Goal: Task Accomplishment & Management: Manage account settings

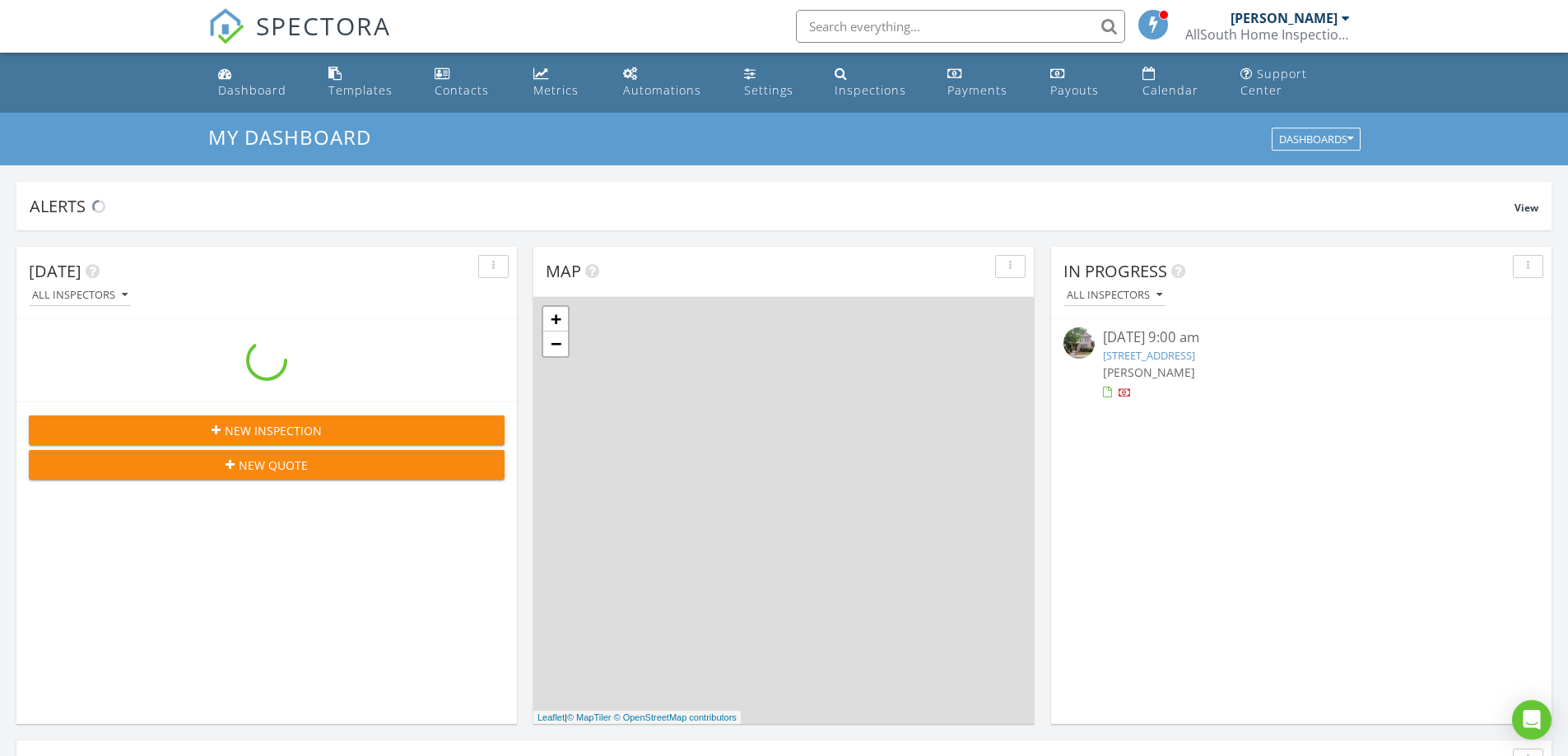
scroll to position [1523, 1593]
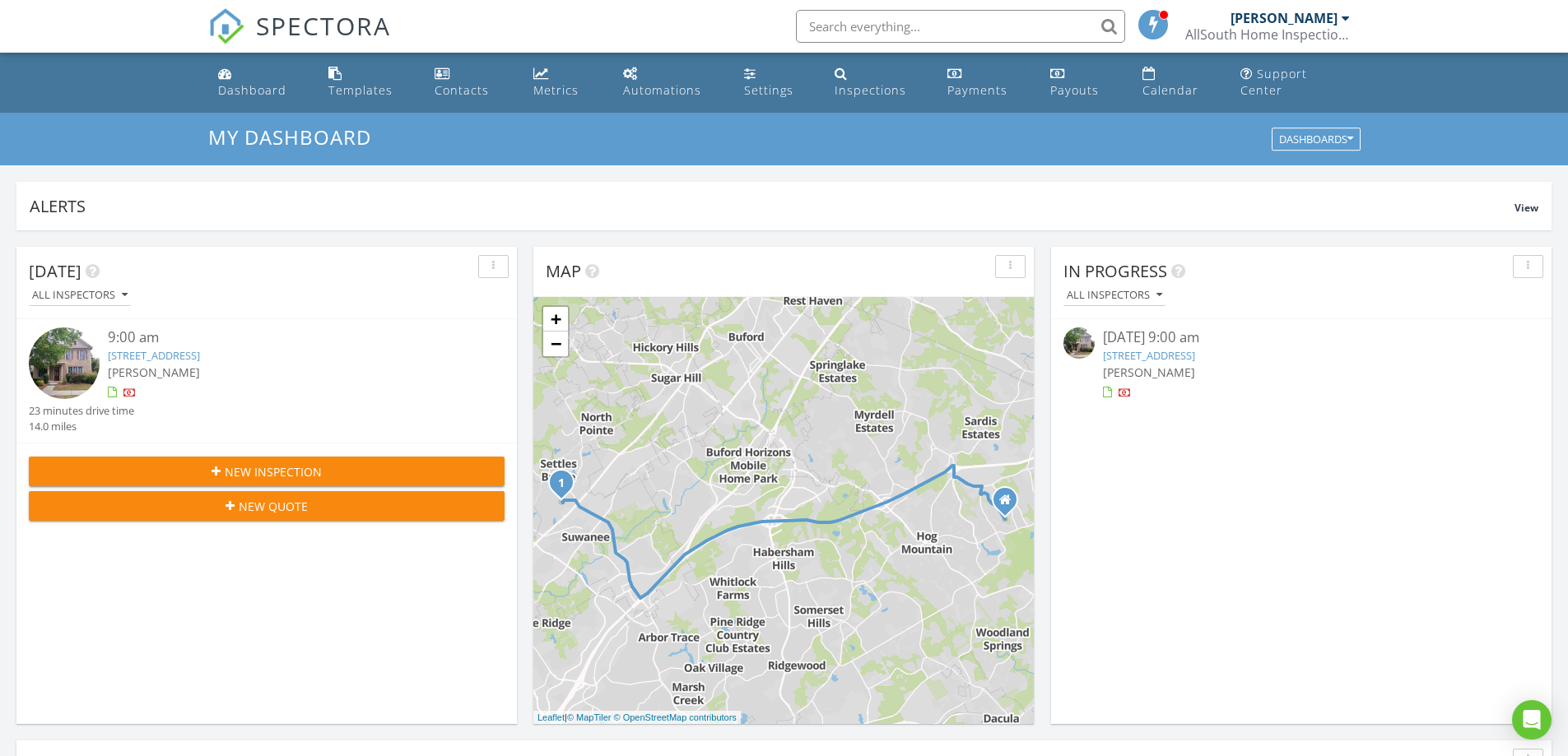
click at [1167, 356] on link "4916 Gathering Pl , Suwanee, GA 30024" at bounding box center [1149, 355] width 93 height 15
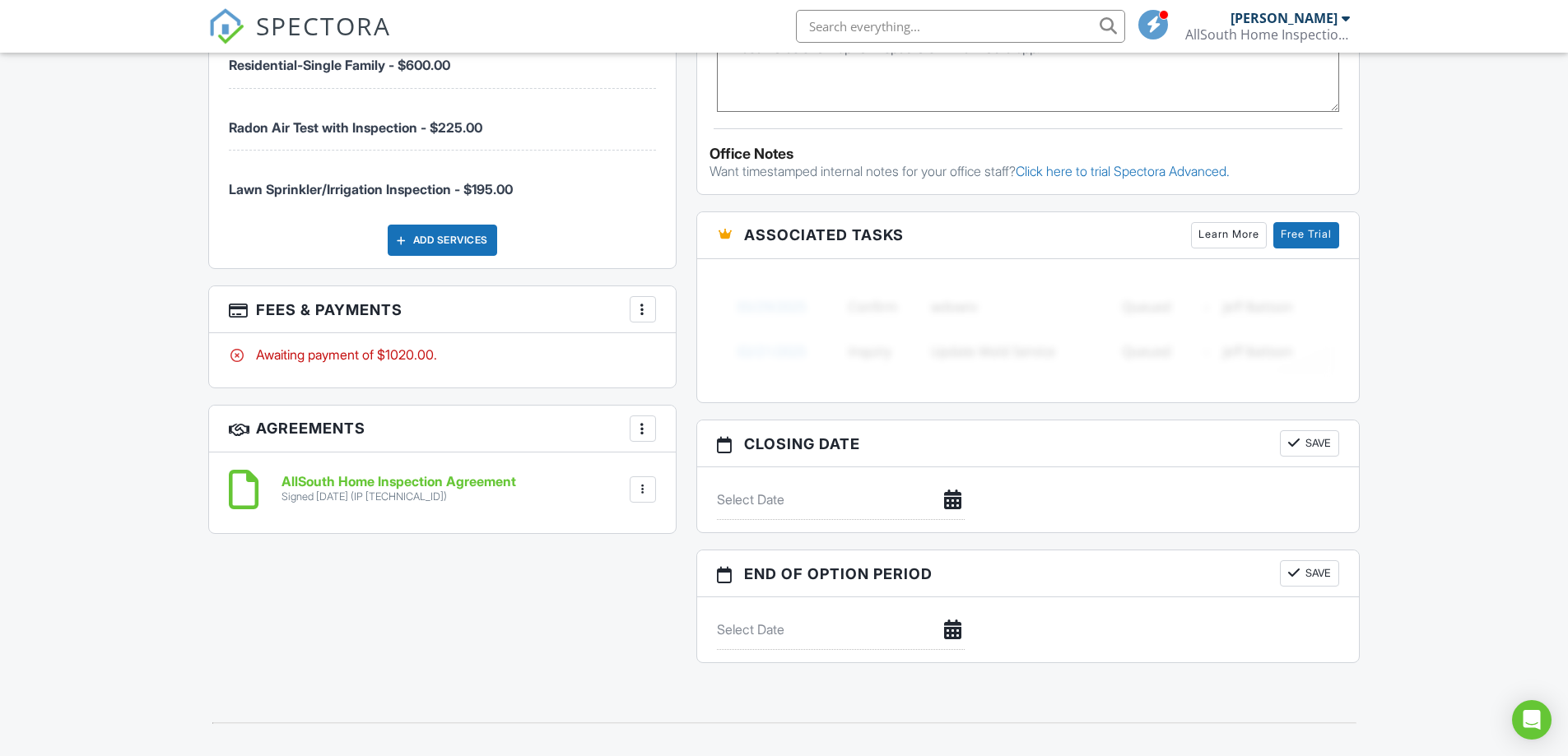
click at [638, 318] on div at bounding box center [643, 309] width 16 height 16
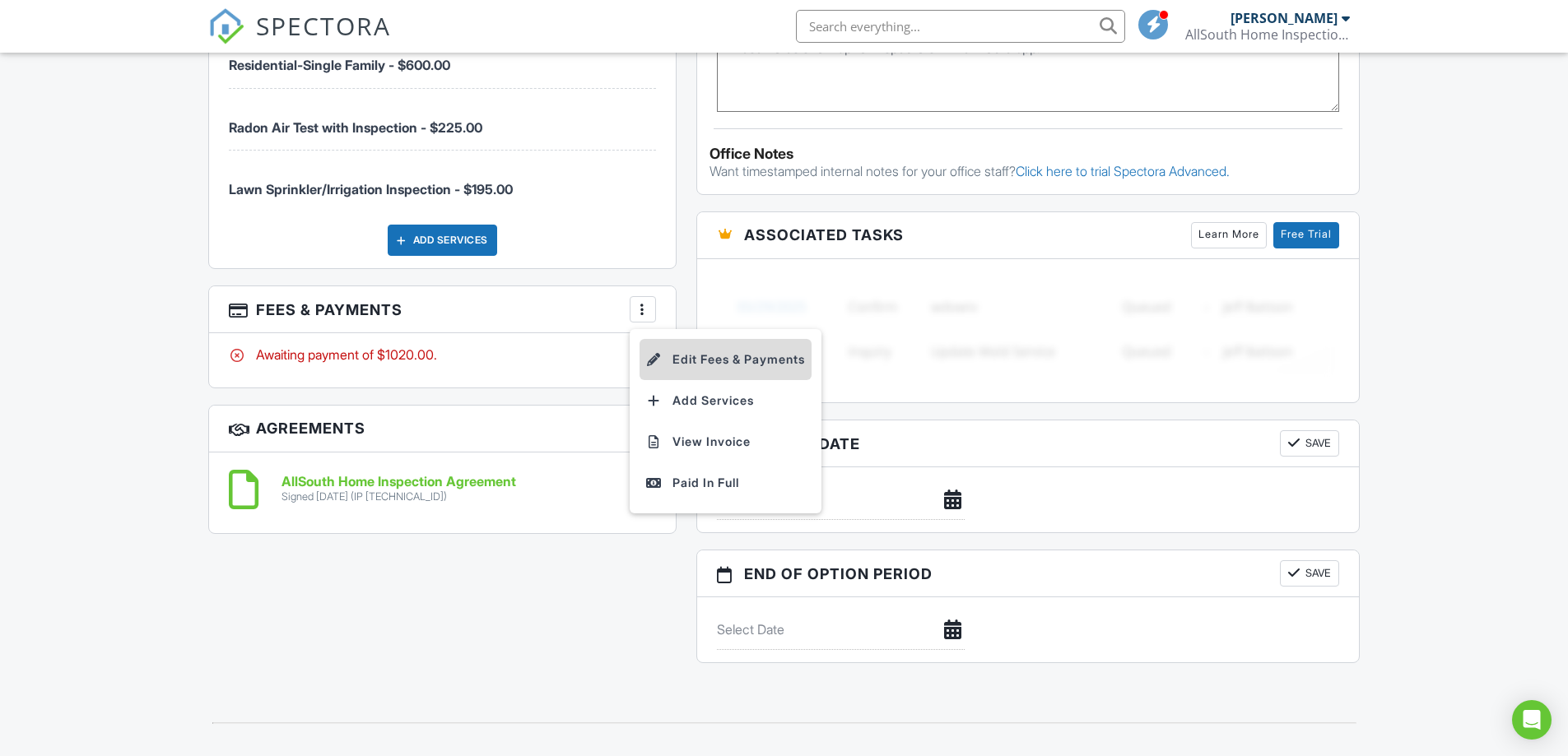
click at [703, 370] on li "Edit Fees & Payments" at bounding box center [725, 358] width 172 height 41
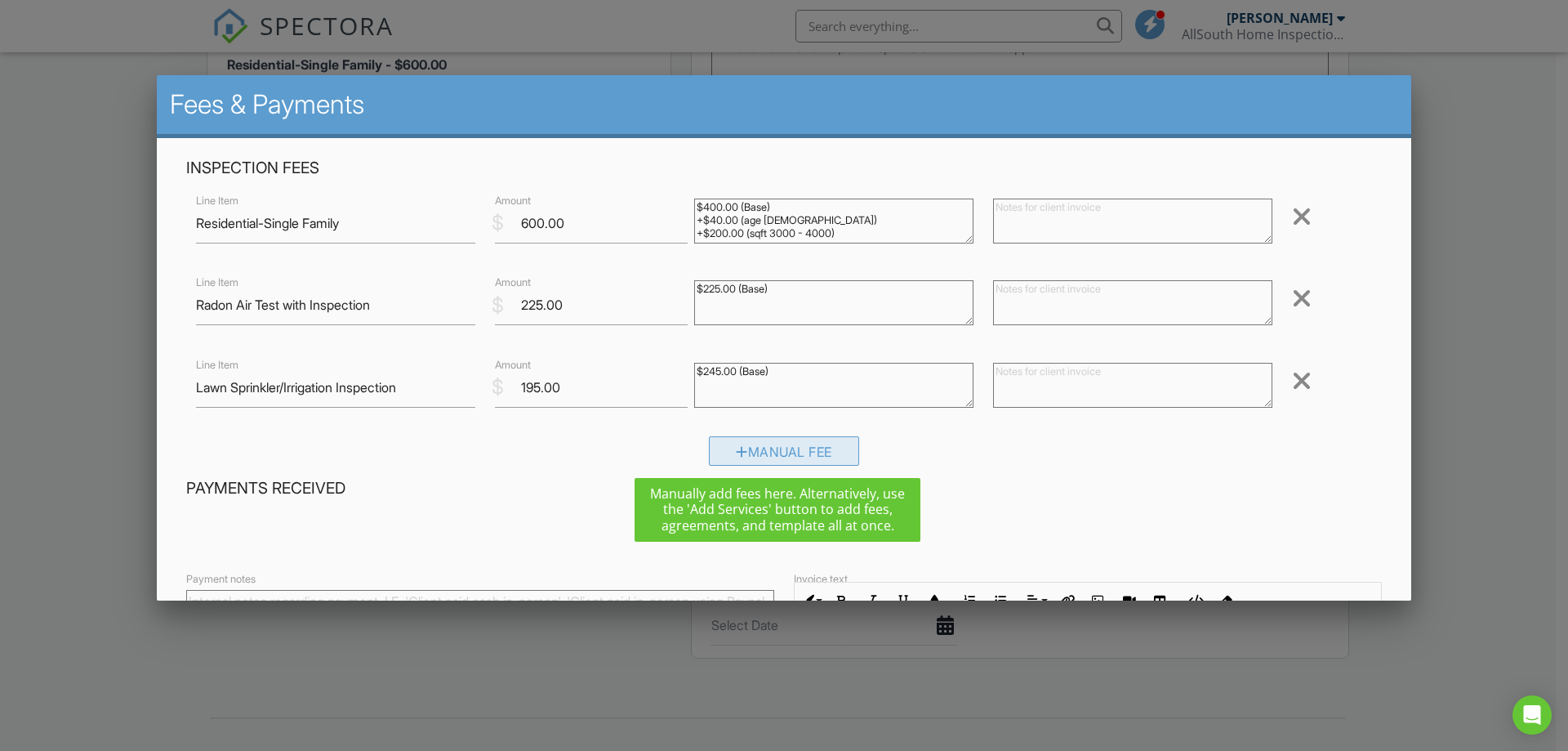
click at [763, 453] on div "Manual Fee" at bounding box center [784, 451] width 150 height 30
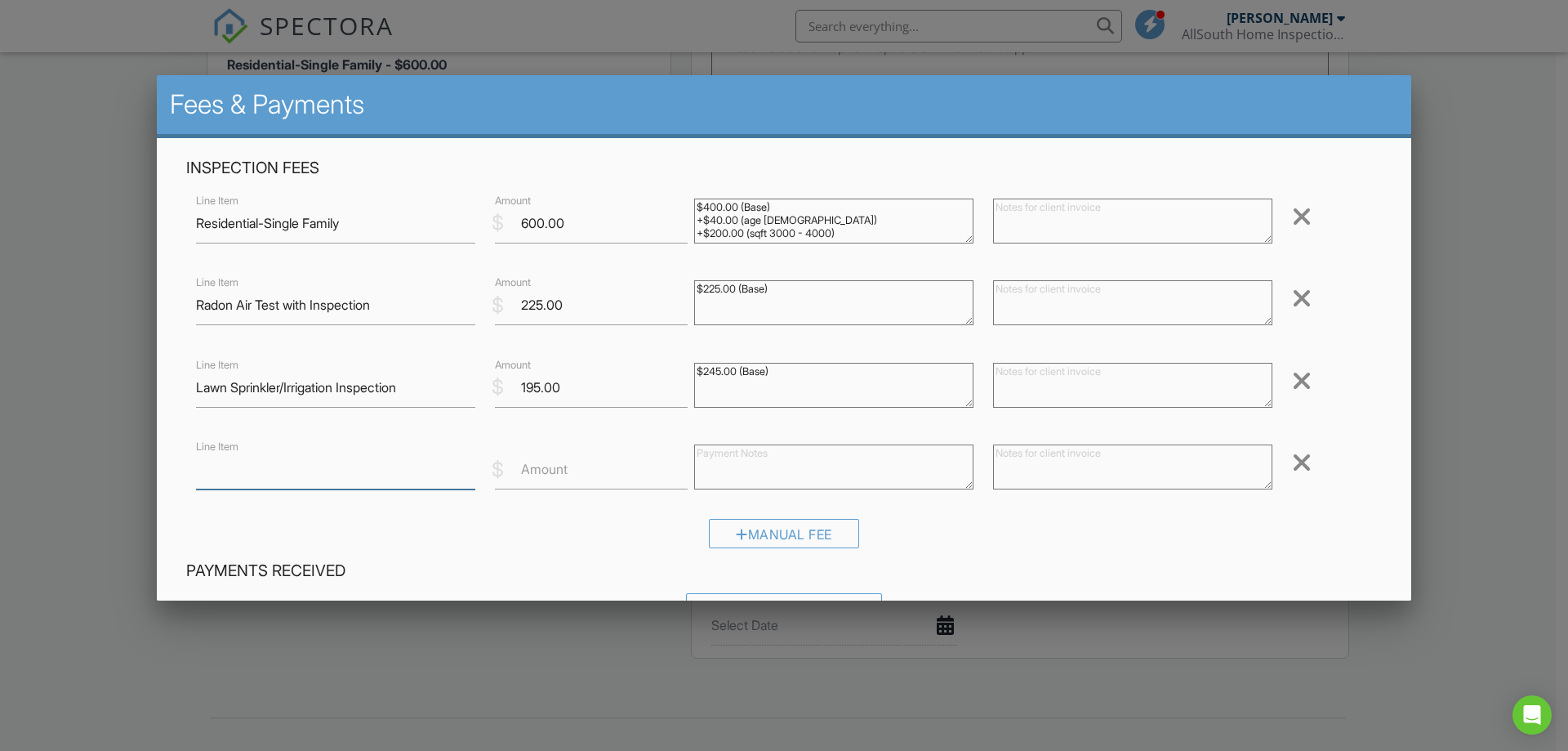
click at [460, 479] on input "Line Item" at bounding box center [336, 470] width 279 height 40
click at [439, 473] on input "Line Item" at bounding box center [336, 470] width 279 height 40
type input "Discount"
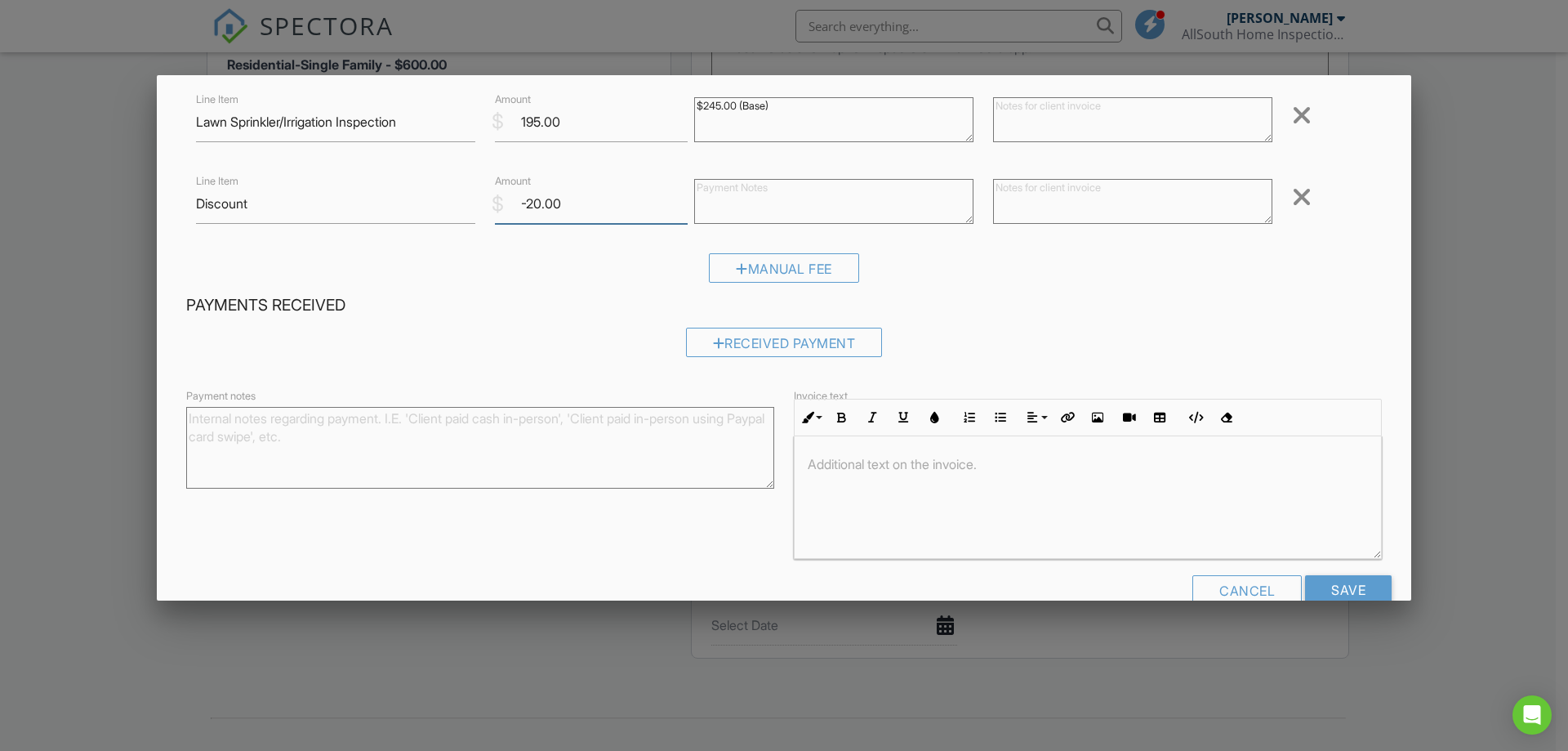
scroll to position [301, 0]
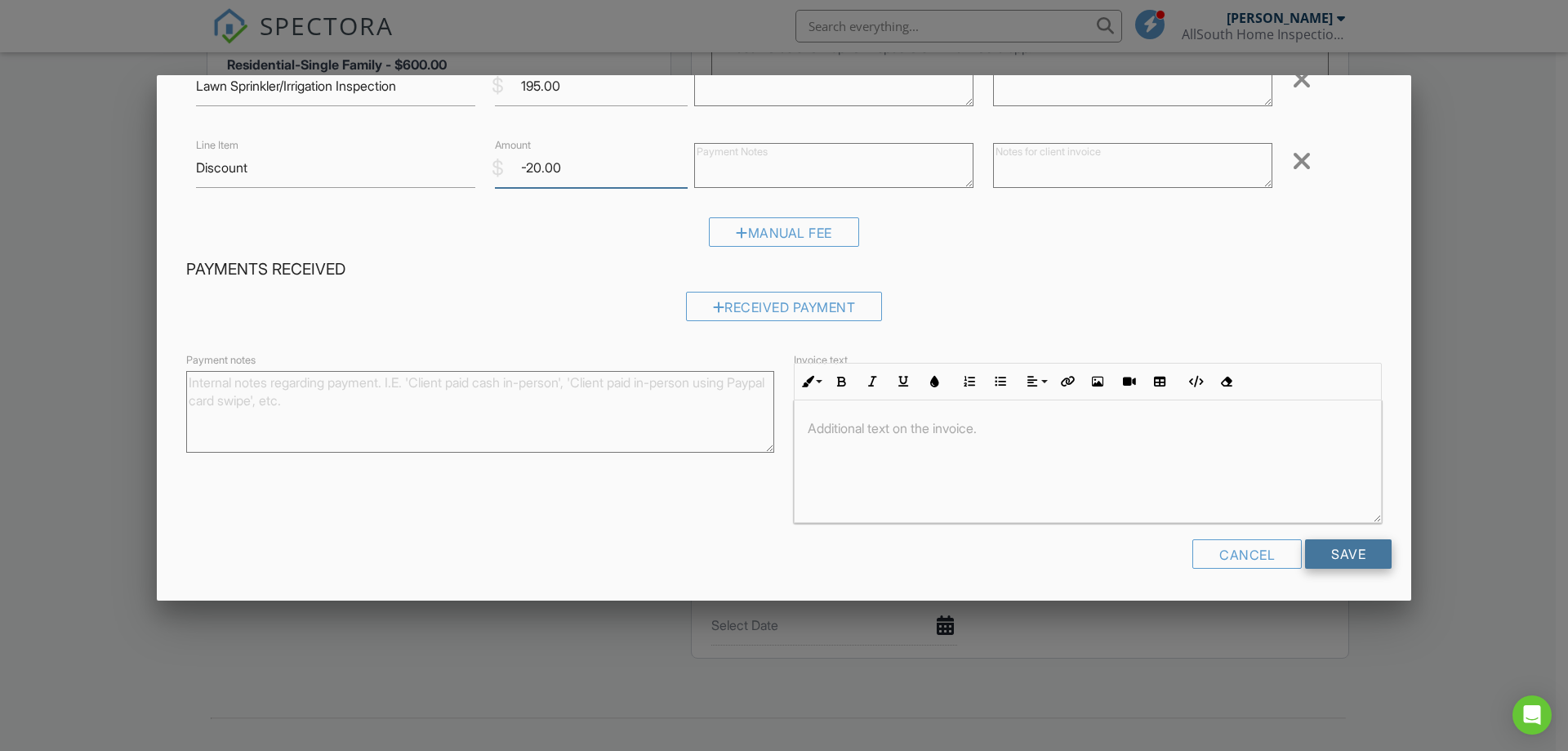
type input "-20.00"
click at [1337, 557] on input "Save" at bounding box center [1348, 554] width 87 height 30
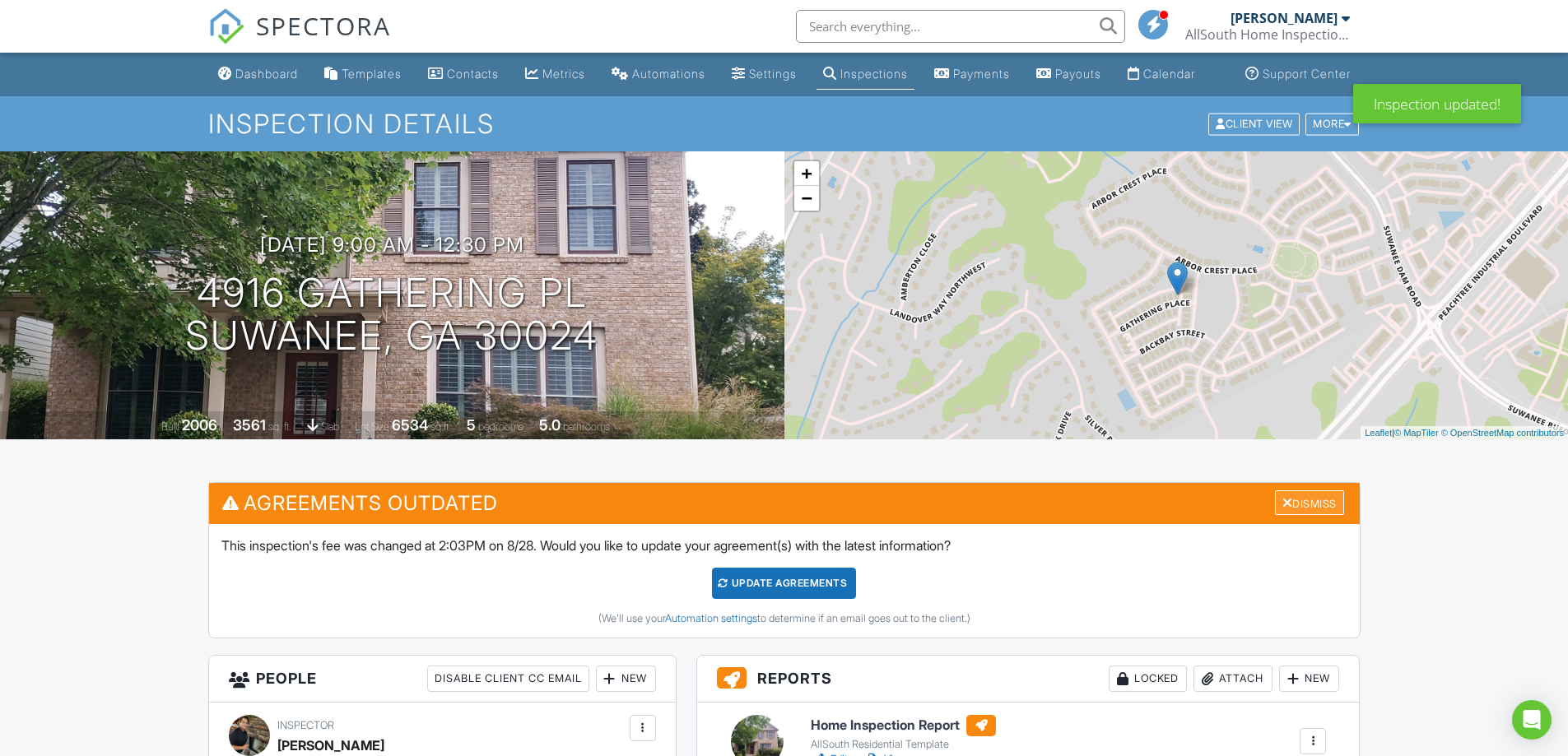
click at [1306, 515] on div "Dismiss" at bounding box center [1309, 503] width 69 height 25
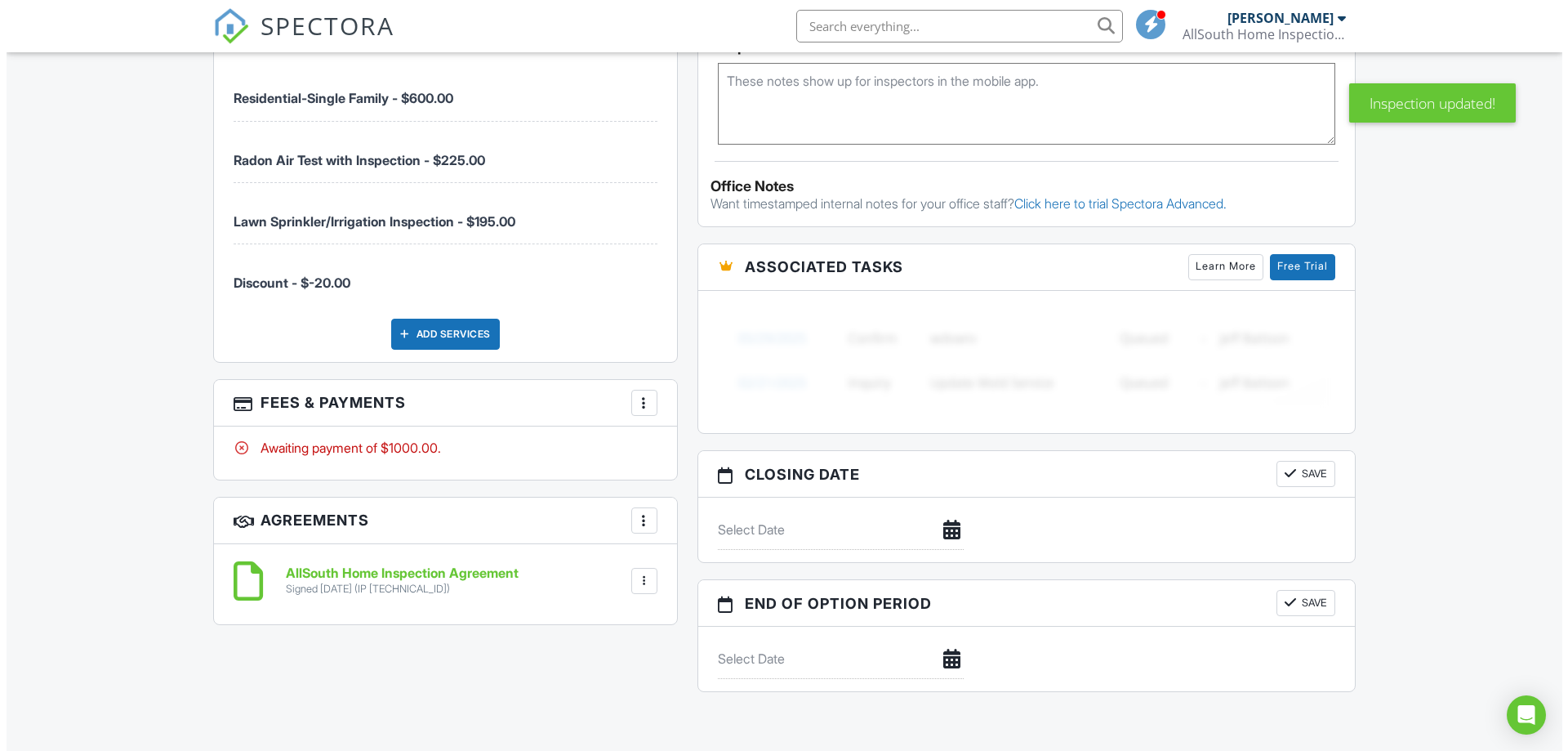
scroll to position [1144, 0]
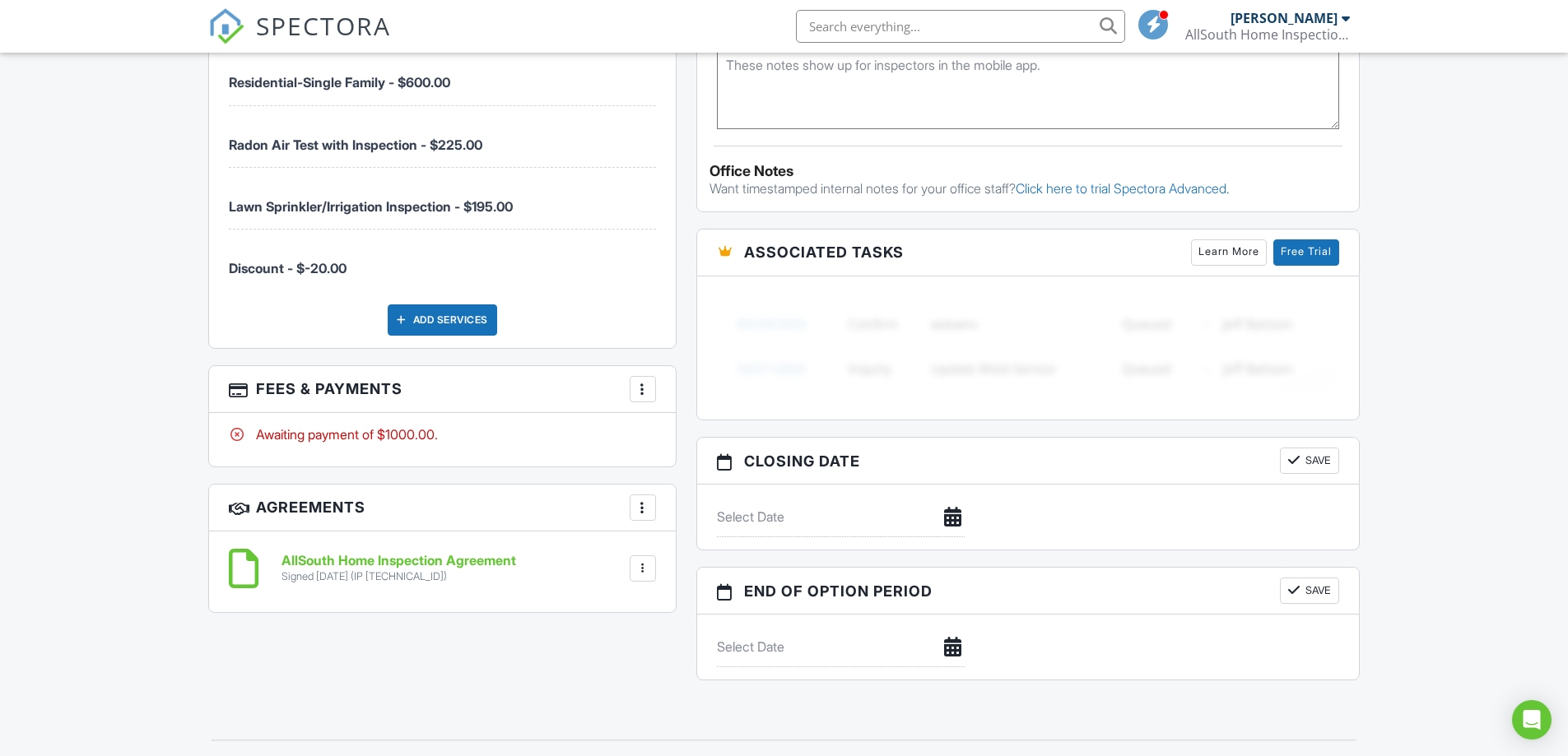
click at [638, 398] on div at bounding box center [643, 389] width 16 height 16
click at [739, 445] on li "Edit Fees & Payments" at bounding box center [725, 438] width 172 height 41
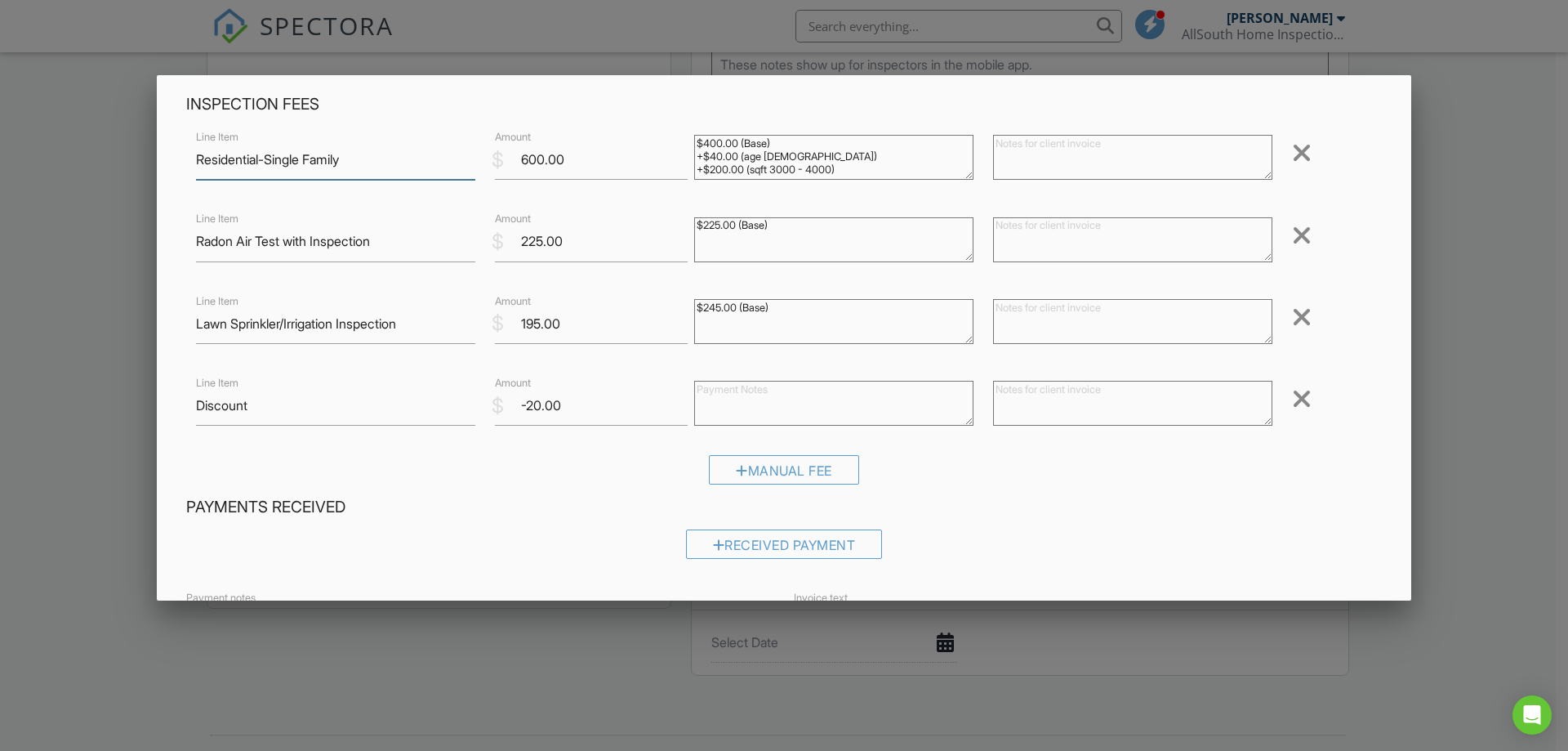
scroll to position [245, 0]
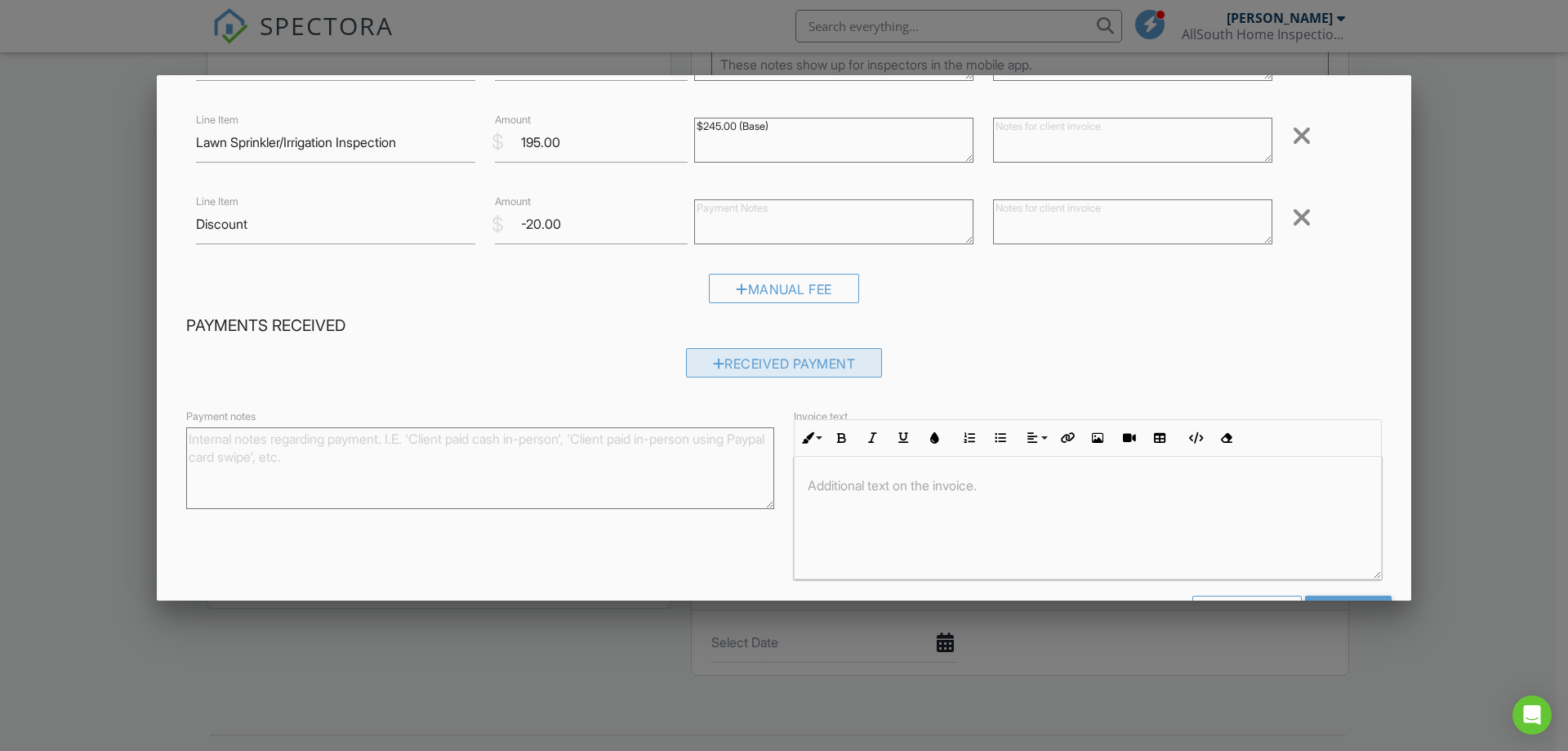
click at [755, 362] on div "Received Payment" at bounding box center [784, 362] width 196 height 30
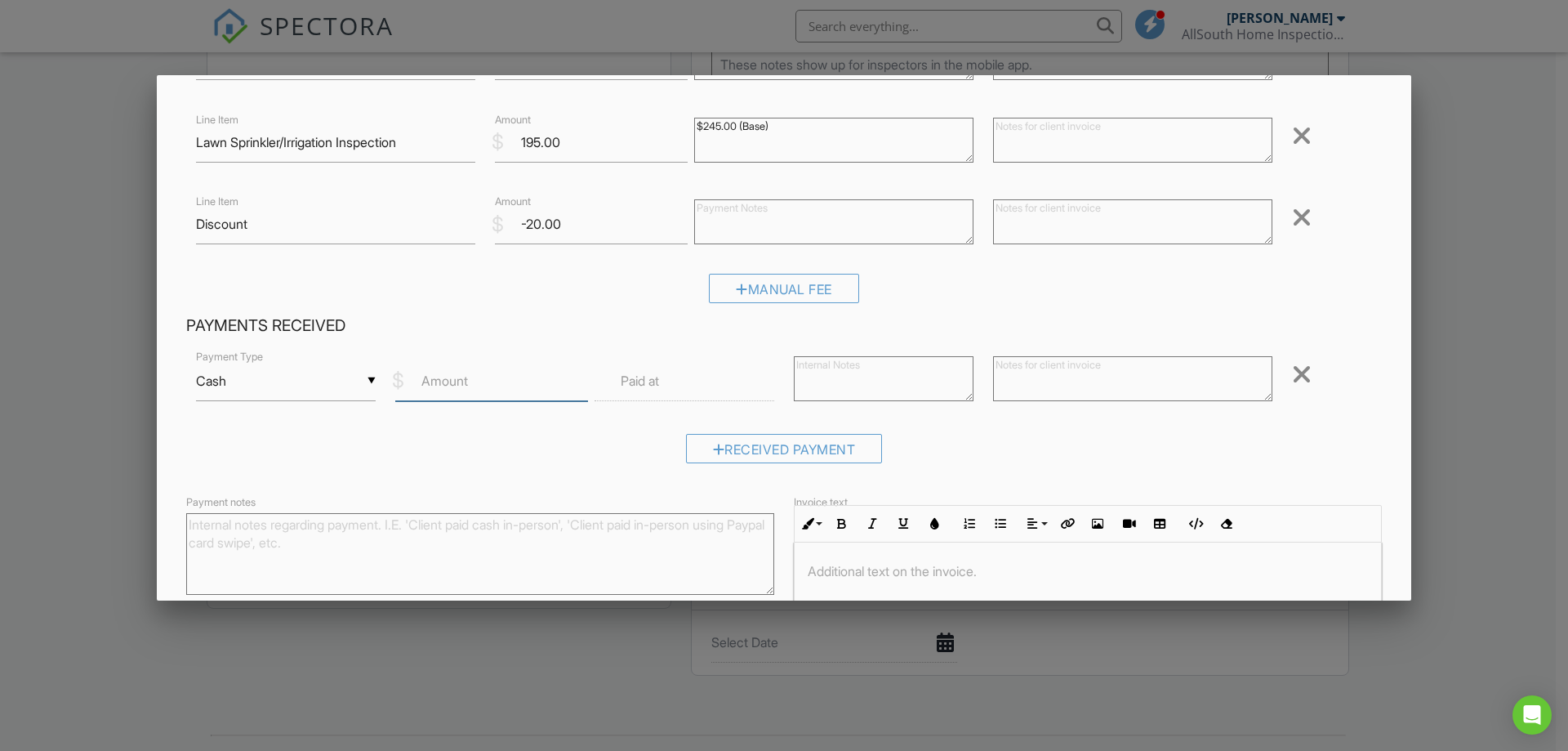
click at [505, 390] on input "Amount" at bounding box center [492, 381] width 193 height 40
type input "1000.00"
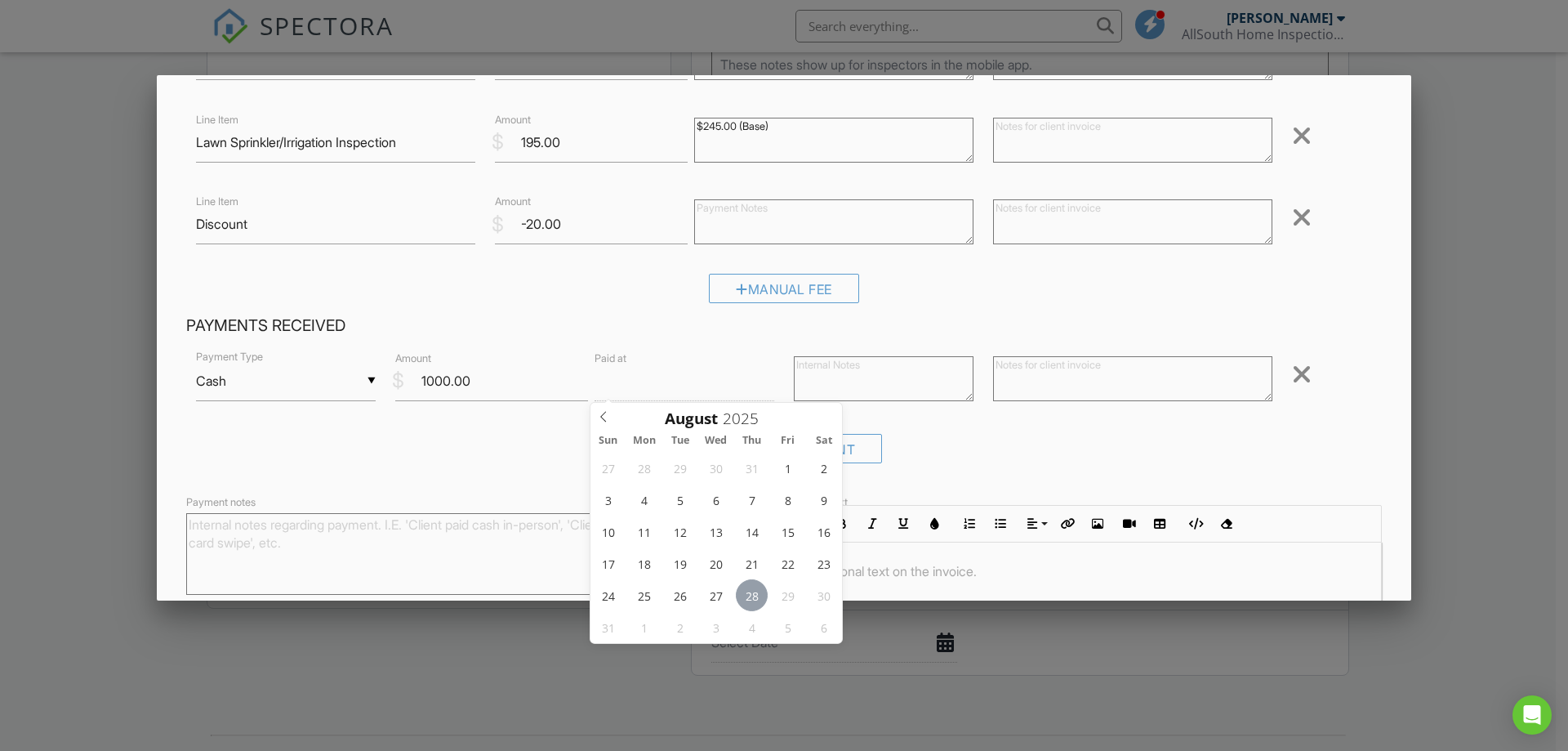
type input "[DATE] 12:00 PM"
click at [1052, 454] on div "Received Payment" at bounding box center [784, 454] width 1196 height 41
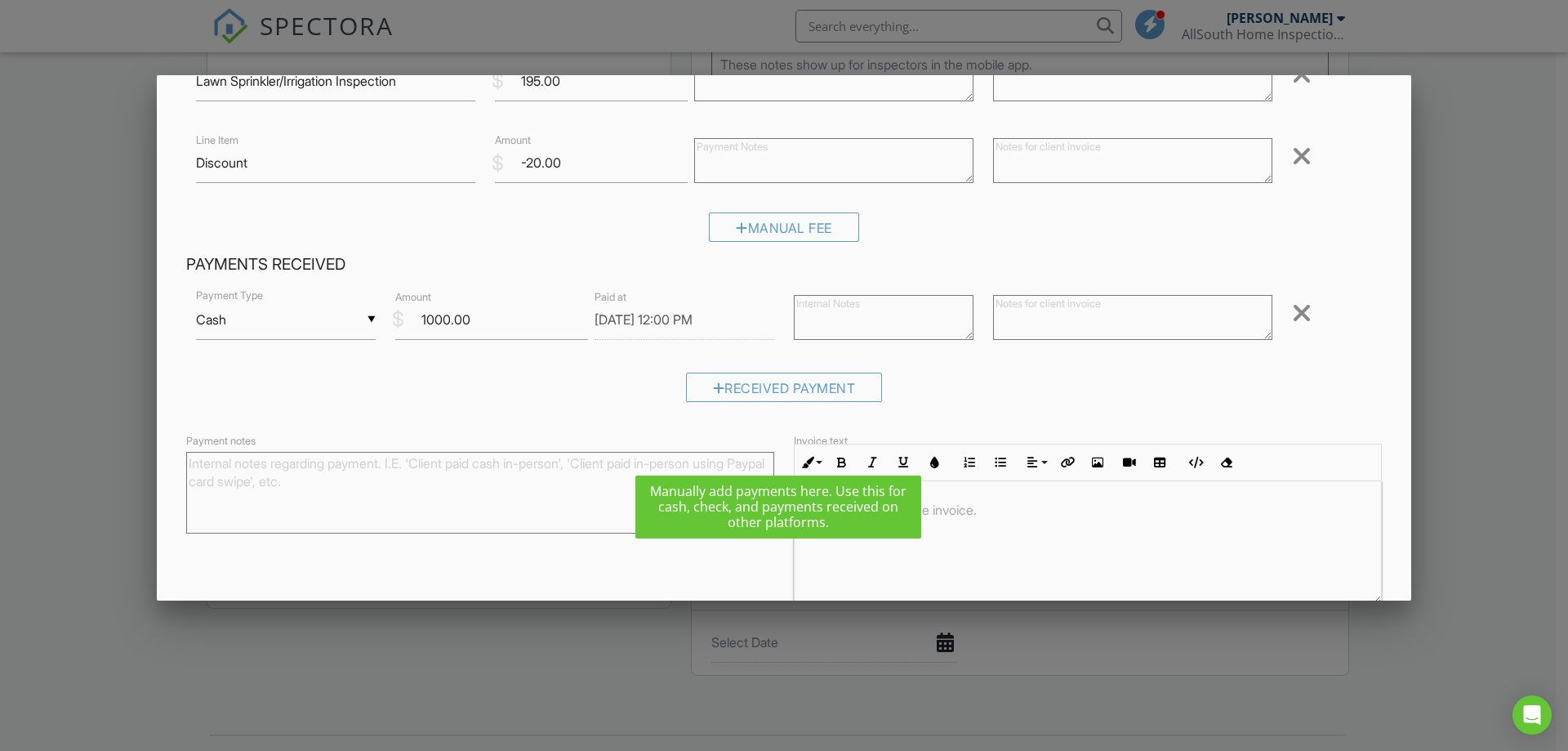
scroll to position [388, 0]
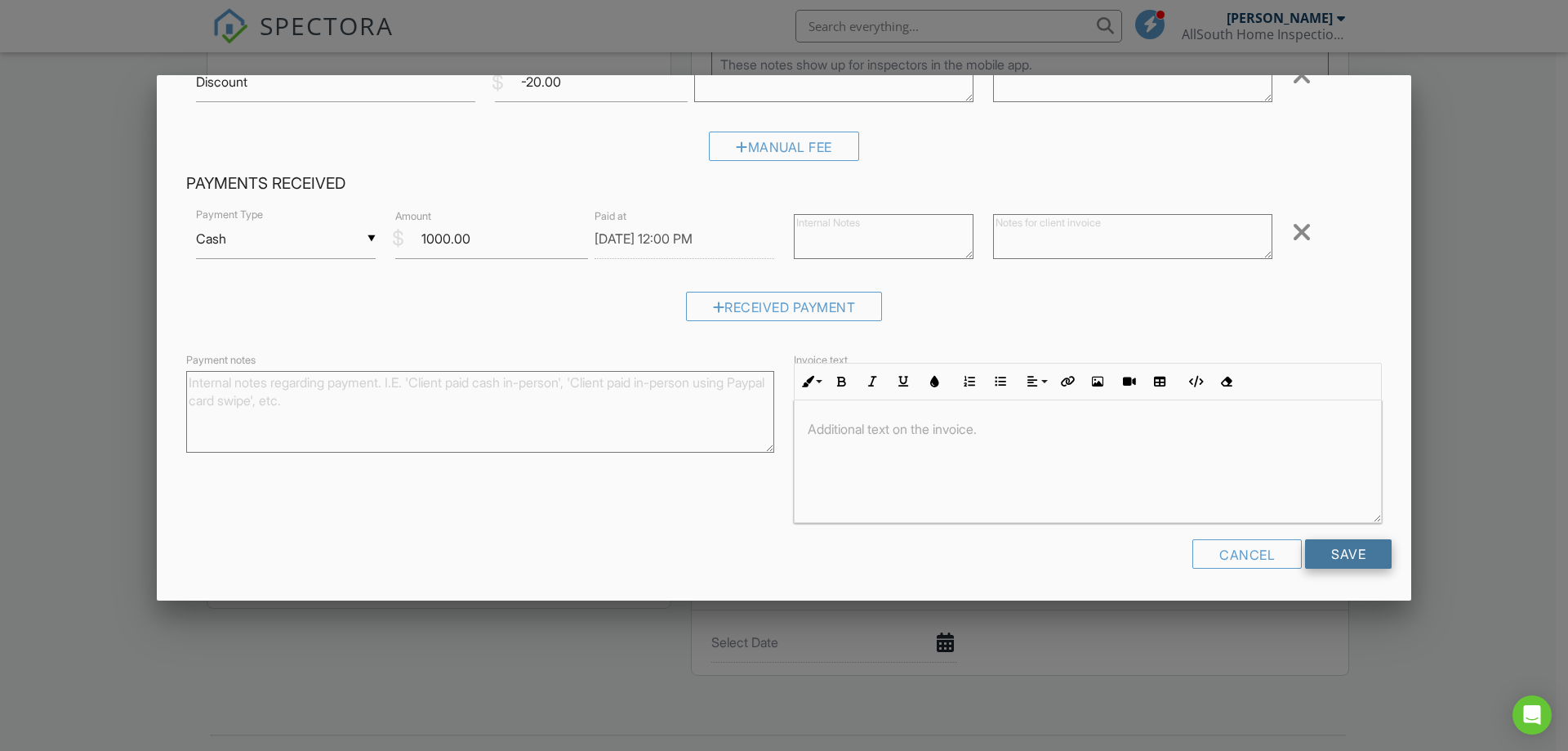
click at [1342, 556] on input "Save" at bounding box center [1348, 554] width 87 height 30
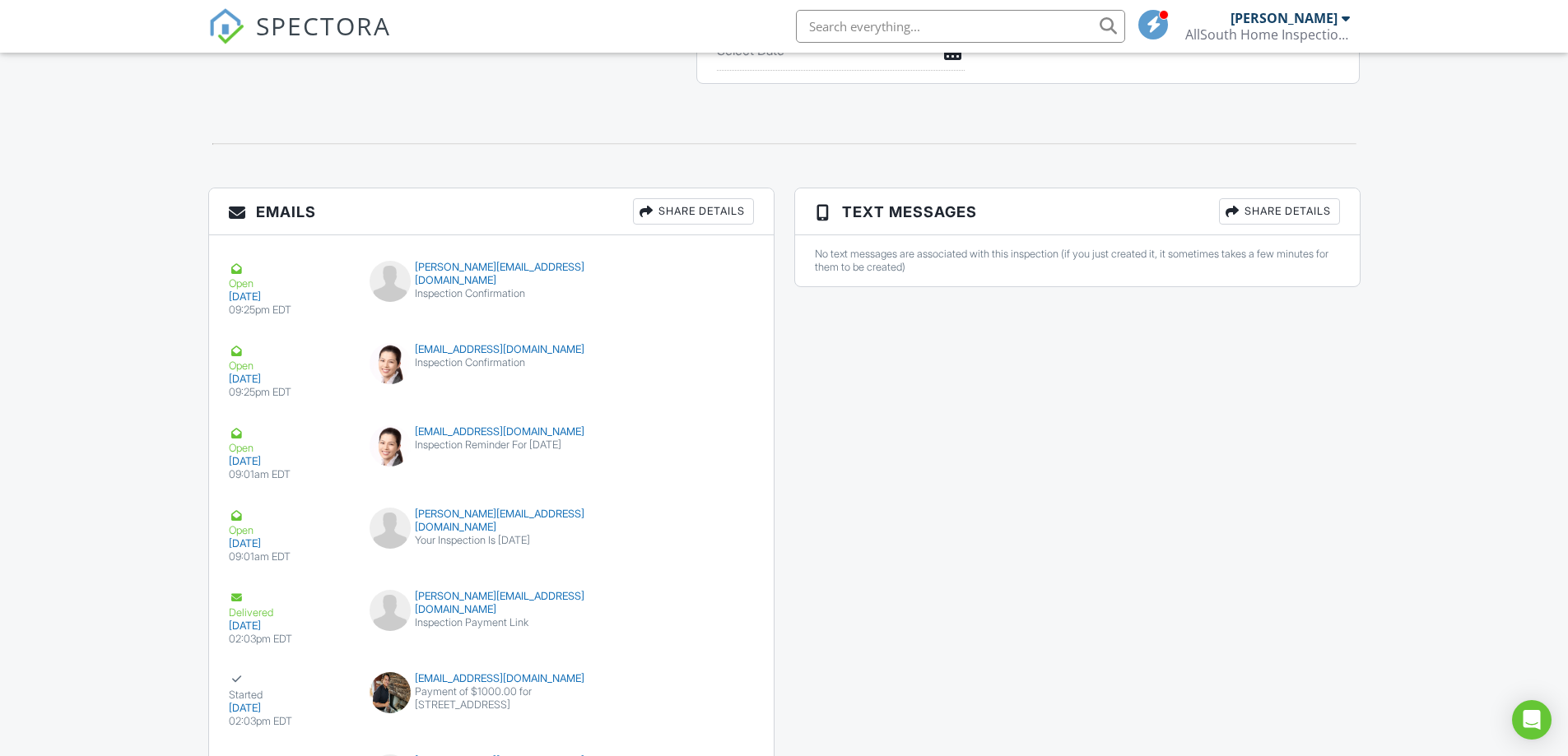
scroll to position [1905, 0]
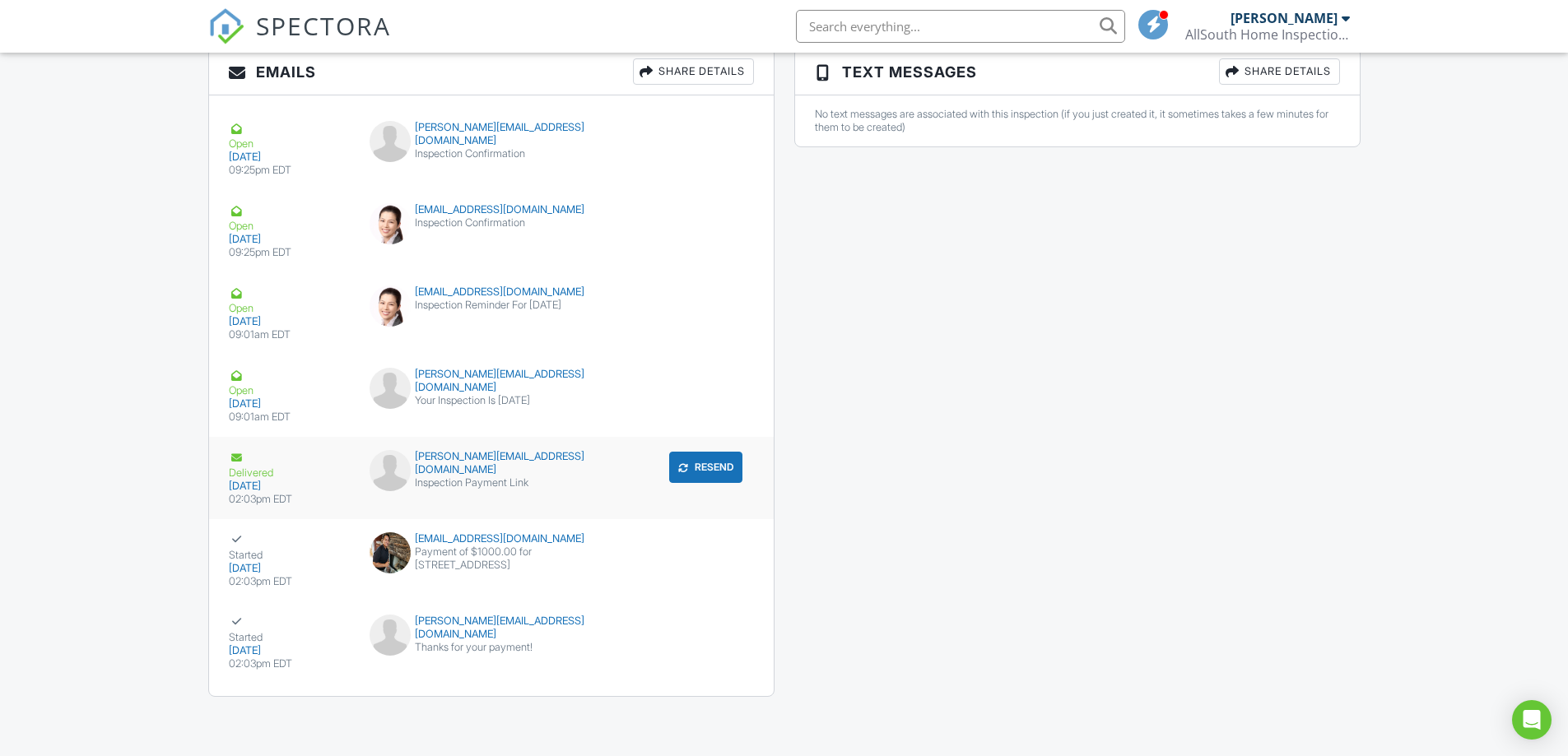
click at [536, 476] on div "Inspection Payment Link" at bounding box center [490, 483] width 242 height 14
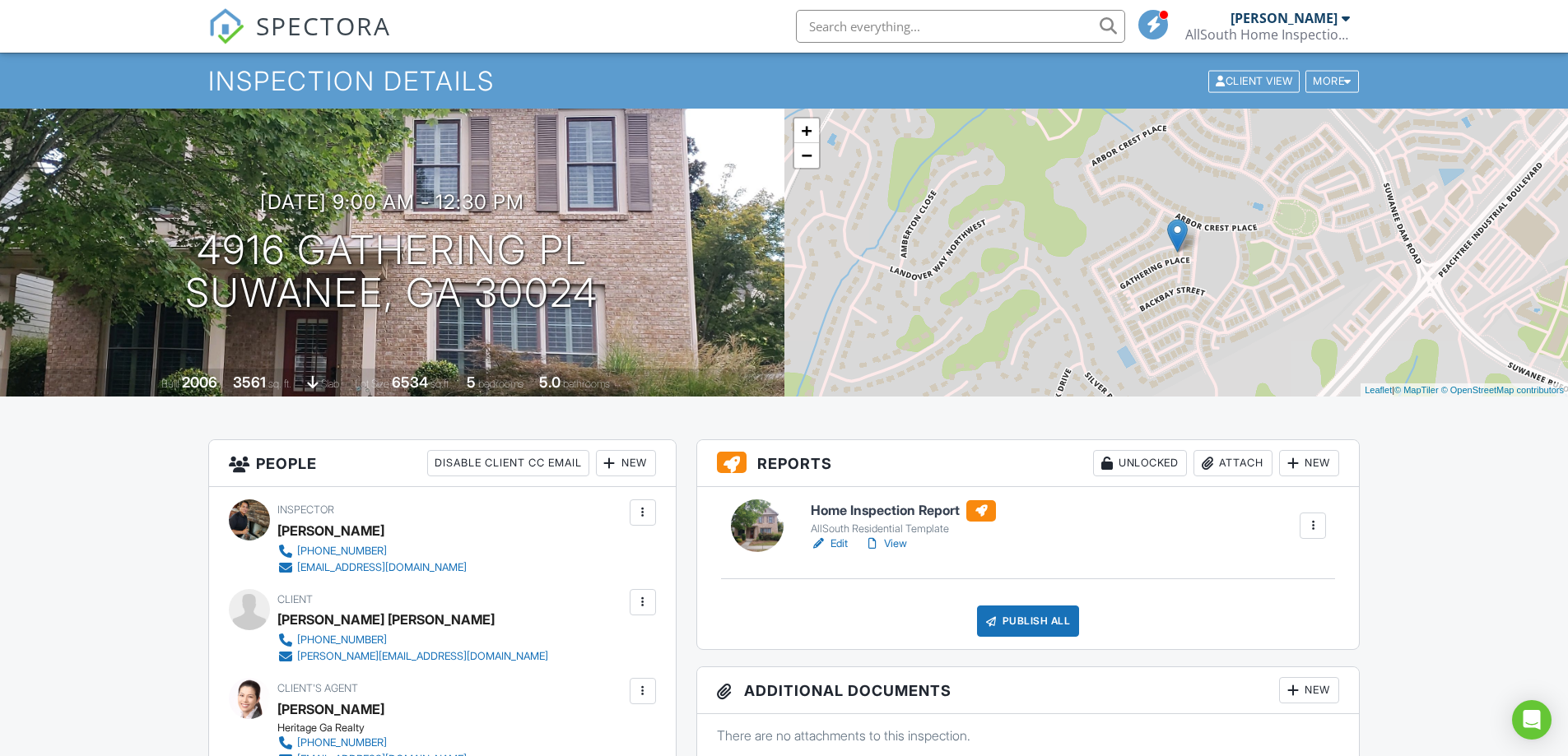
scroll to position [0, 0]
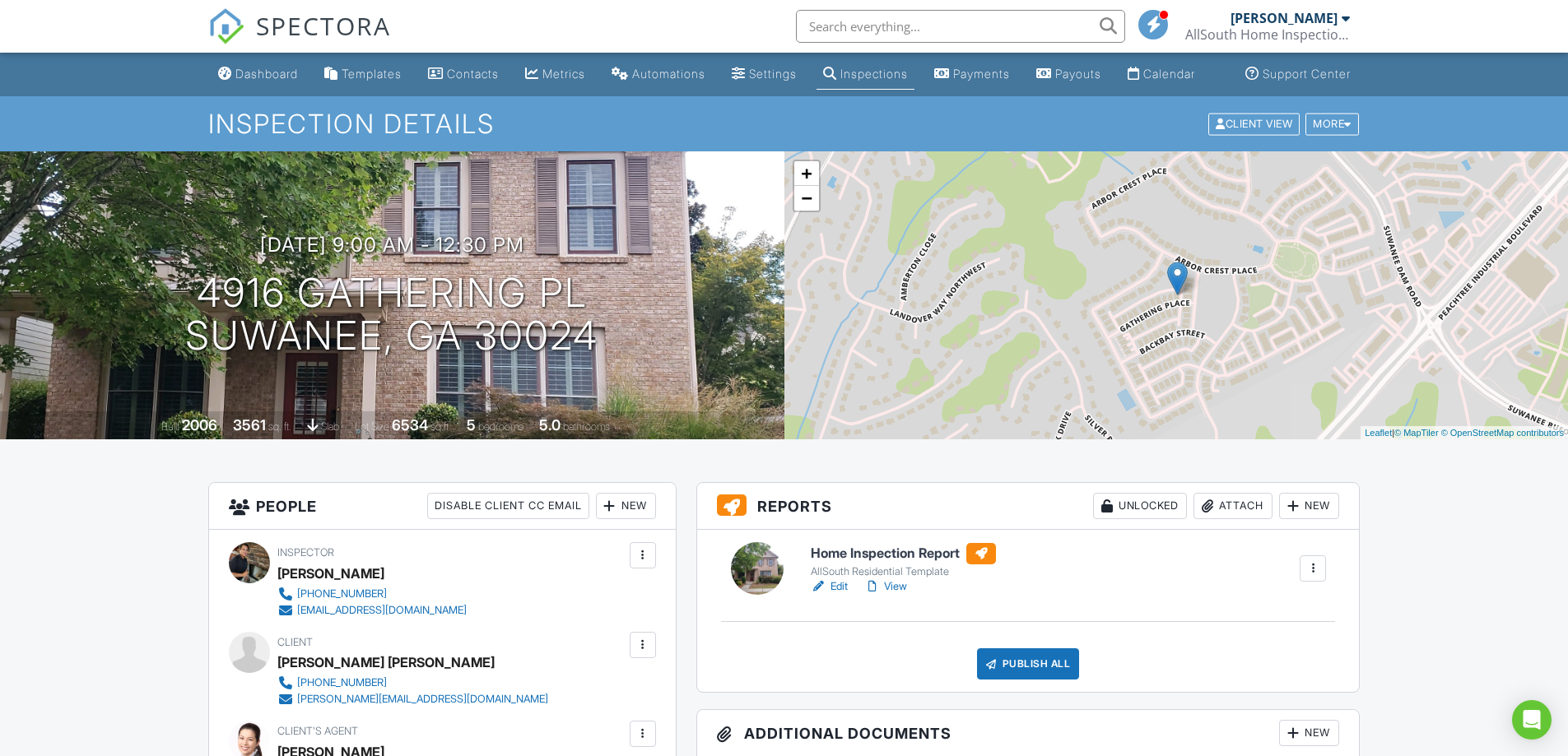
click at [249, 81] on div "Dashboard" at bounding box center [266, 73] width 63 height 14
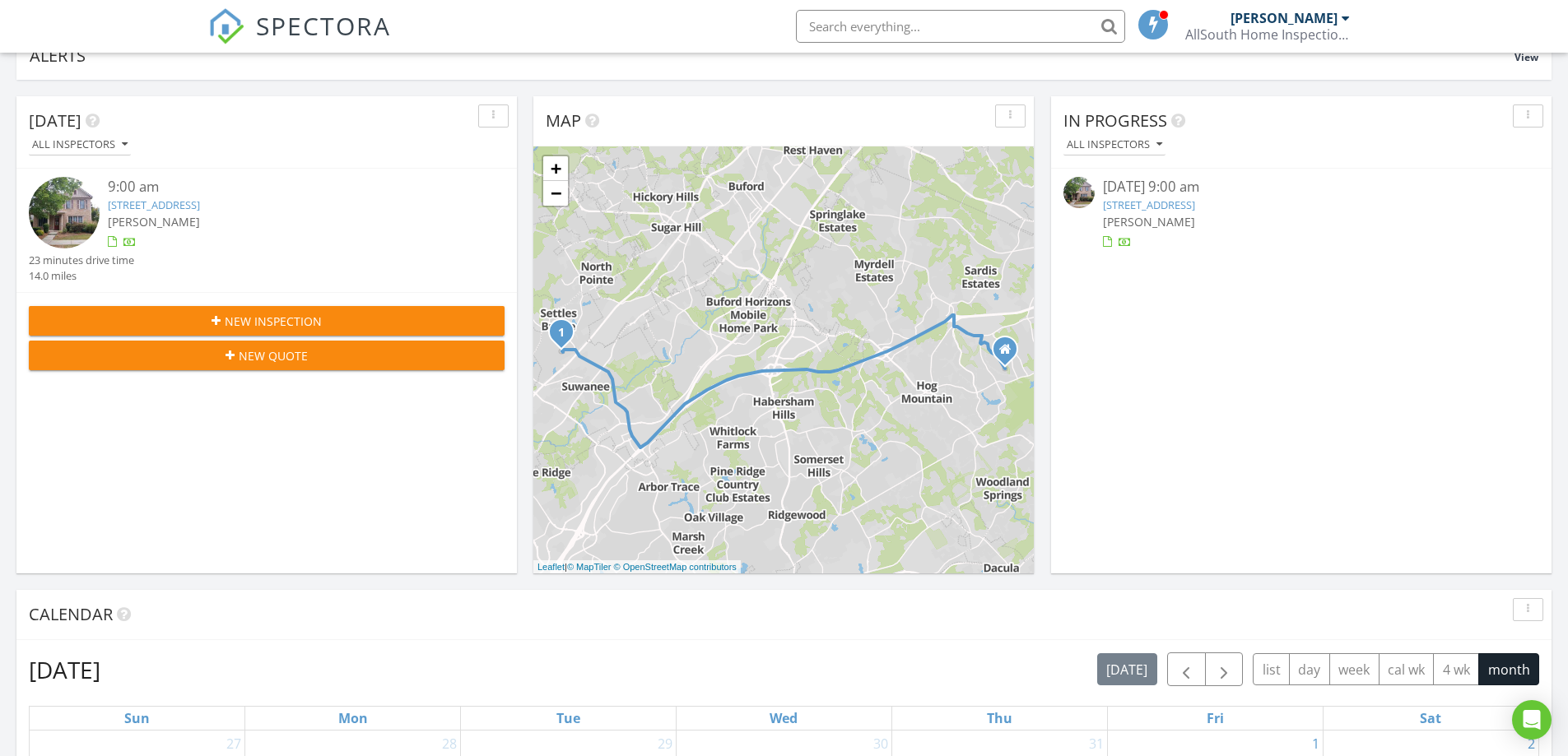
scroll to position [164, 0]
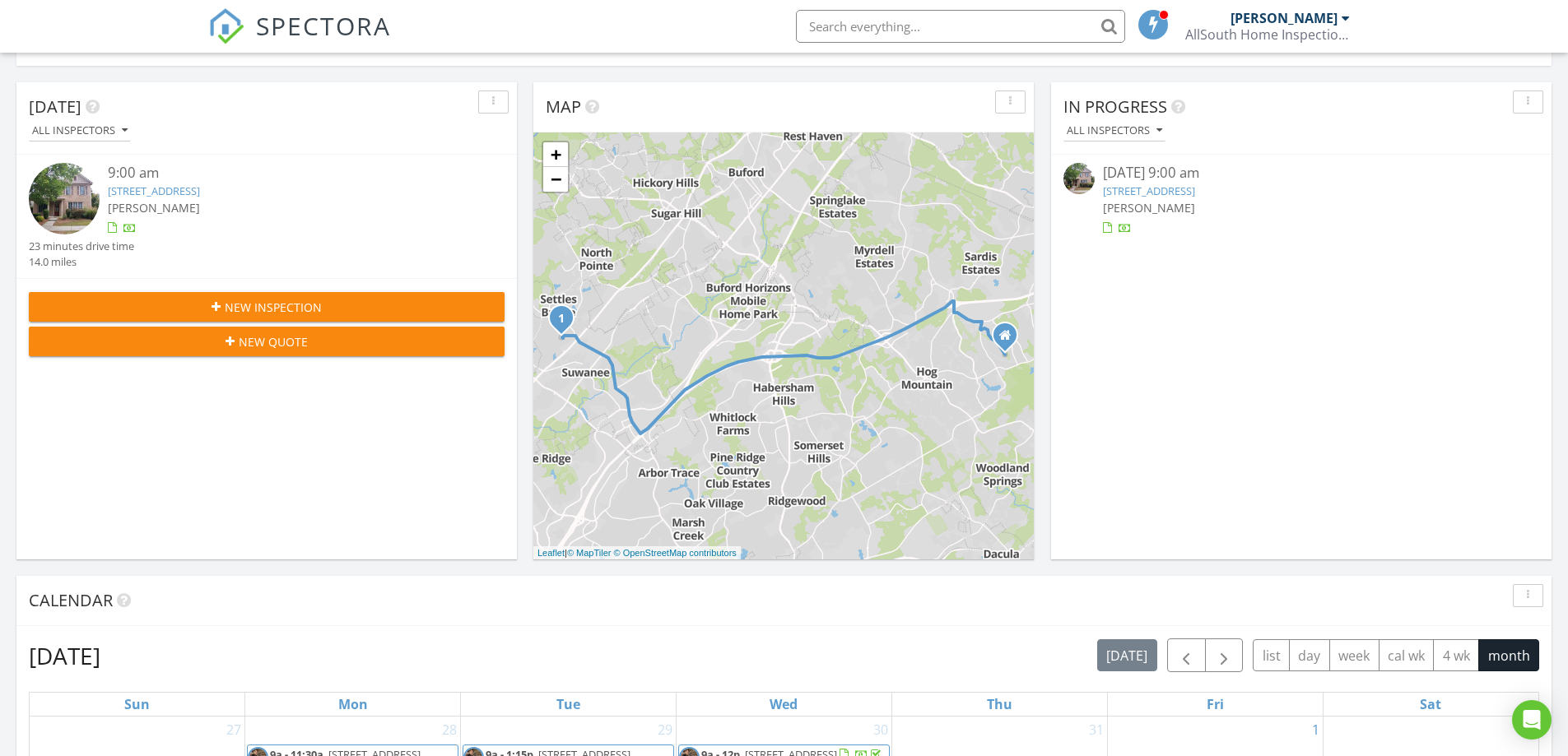
click at [1195, 190] on link "4916 Gathering Pl , Suwanee, GA 30024" at bounding box center [1149, 191] width 93 height 15
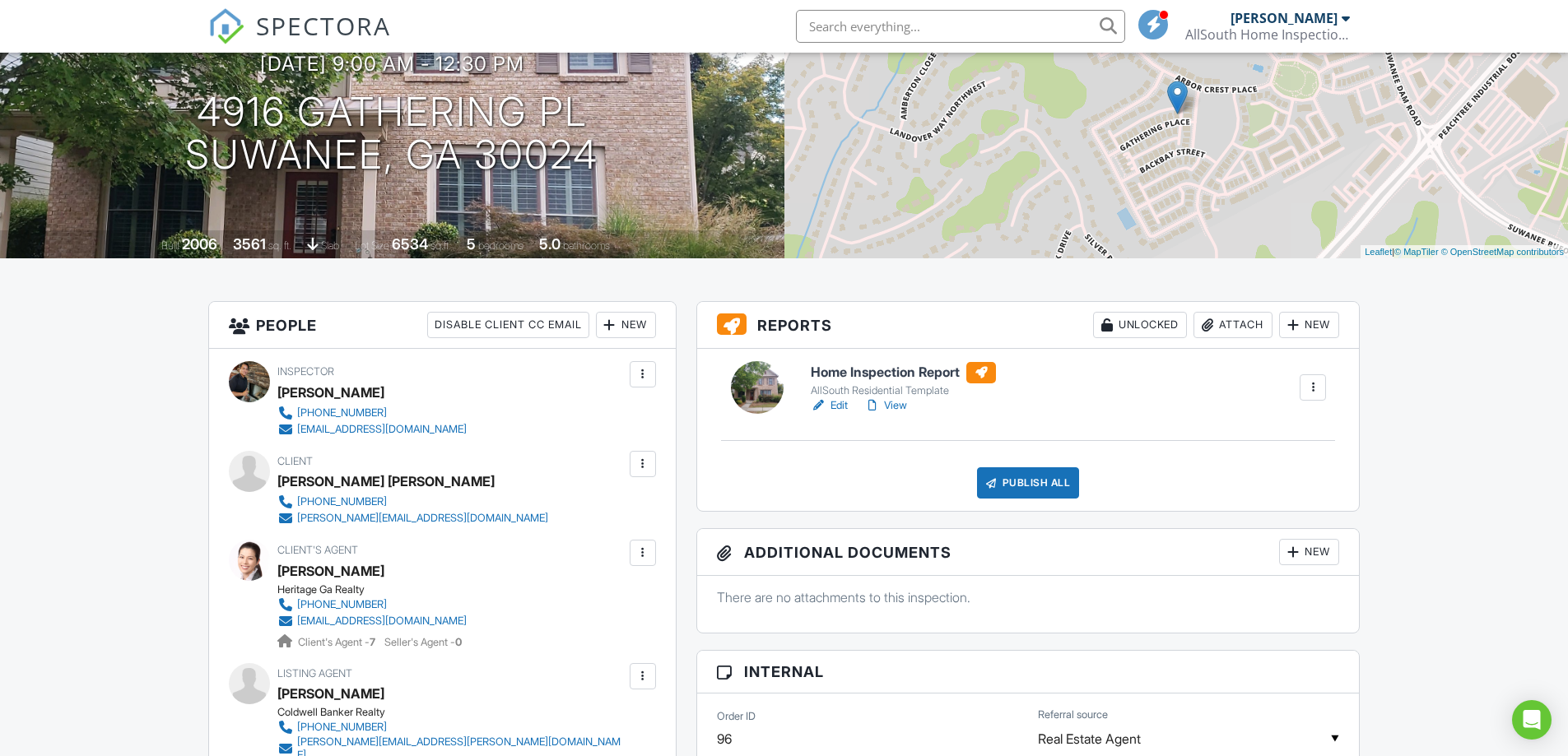
scroll to position [99, 0]
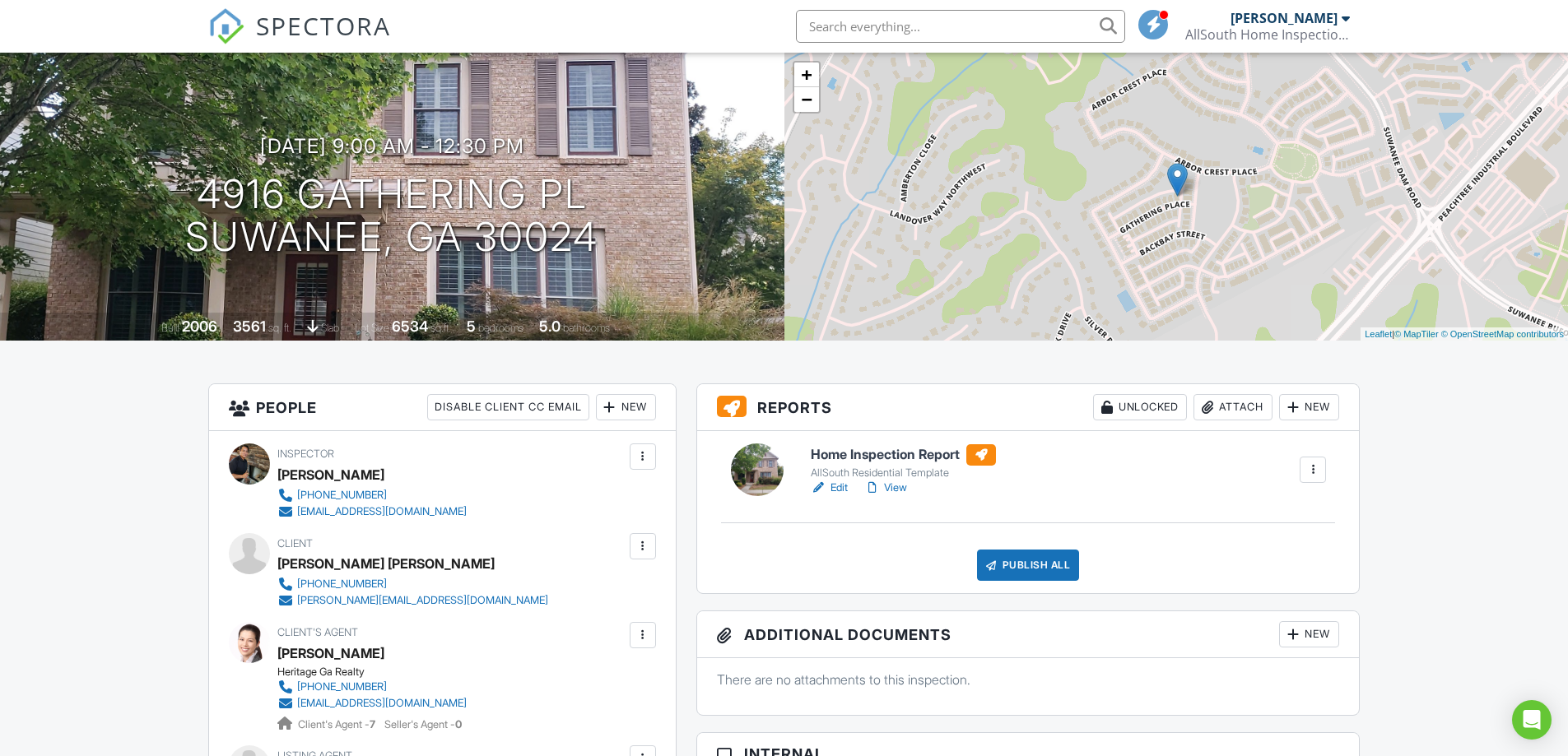
click at [835, 496] on link "Edit" at bounding box center [829, 487] width 37 height 16
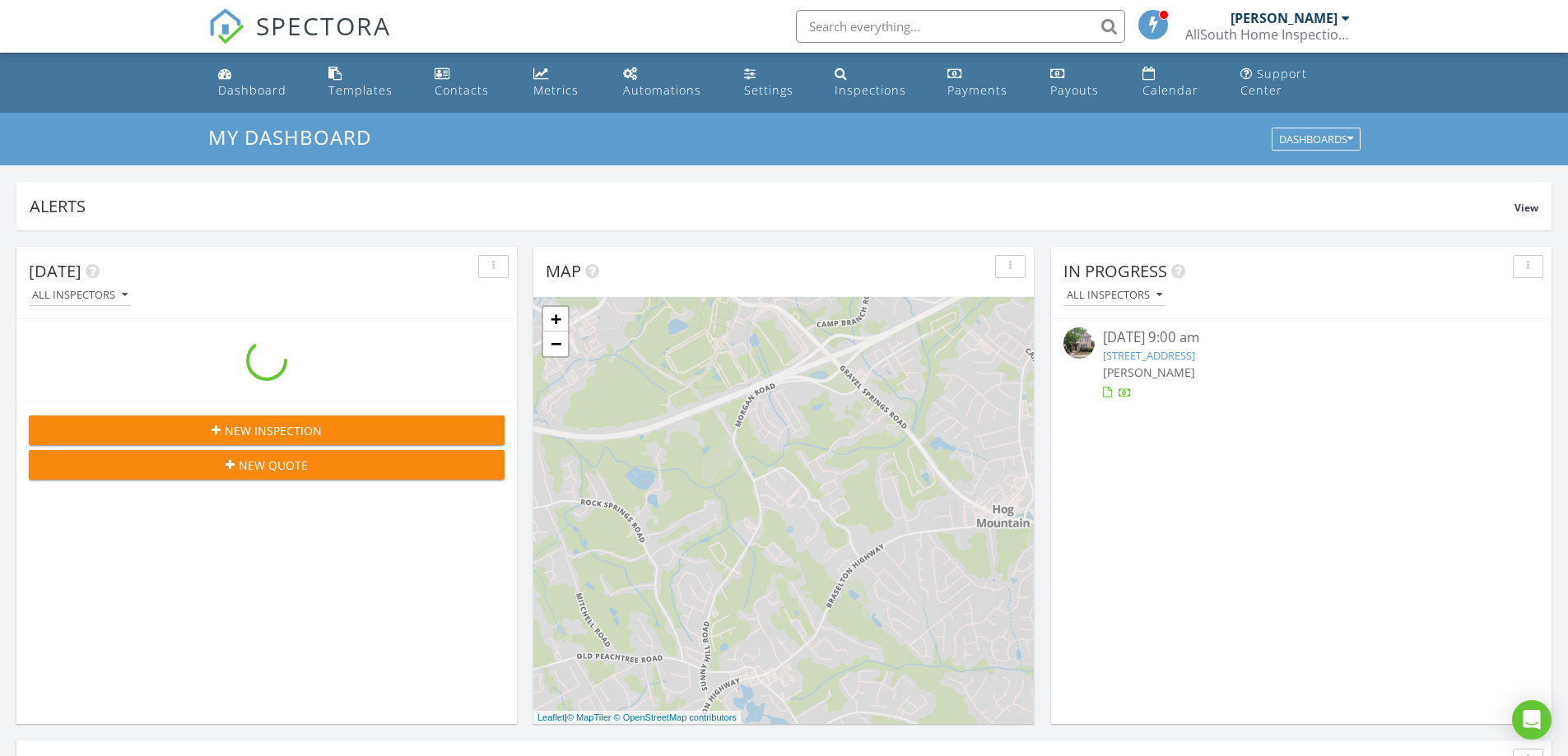
scroll to position [1523, 1593]
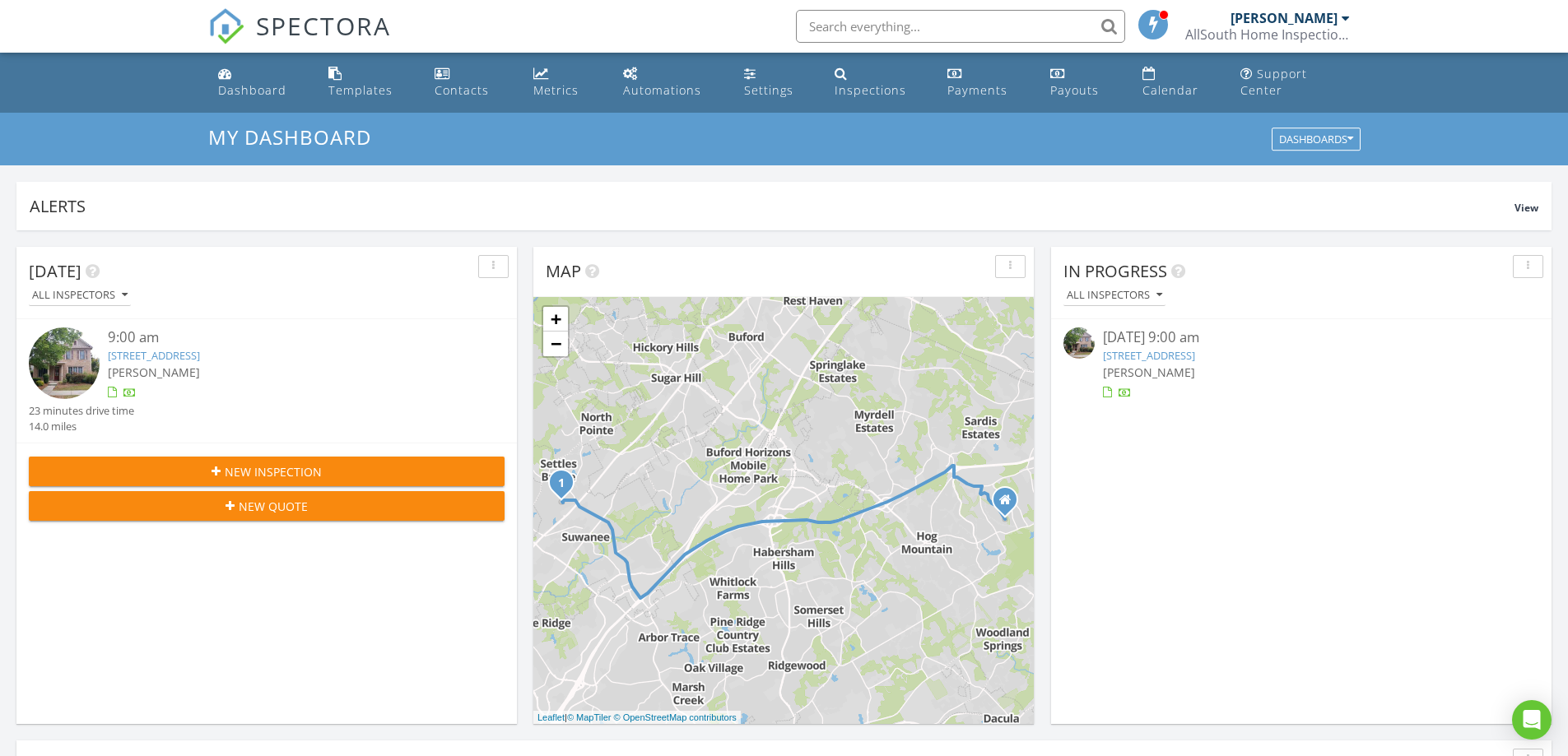
click at [1195, 356] on link "[STREET_ADDRESS]" at bounding box center [1149, 355] width 93 height 15
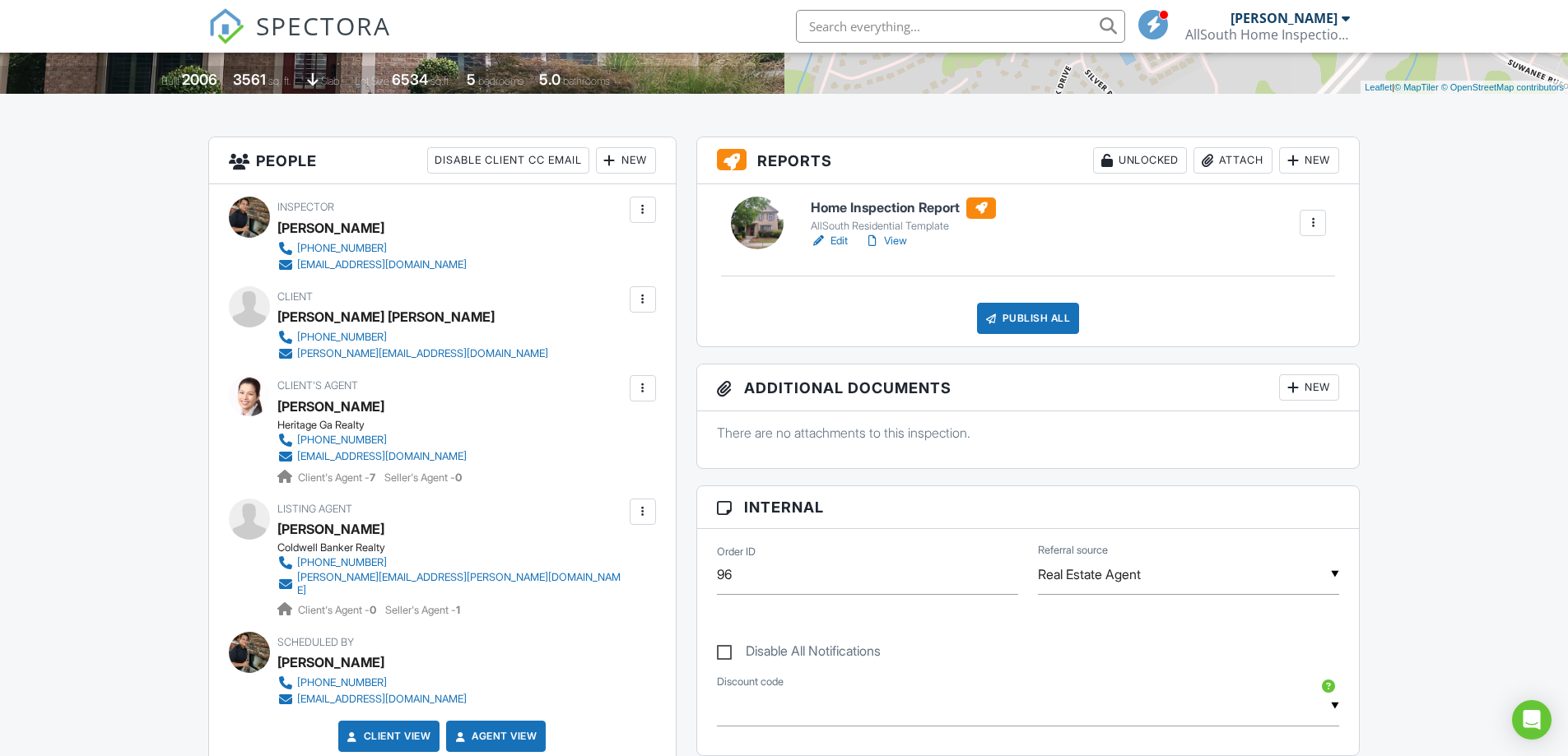
click at [1242, 173] on div "Attach" at bounding box center [1232, 160] width 79 height 26
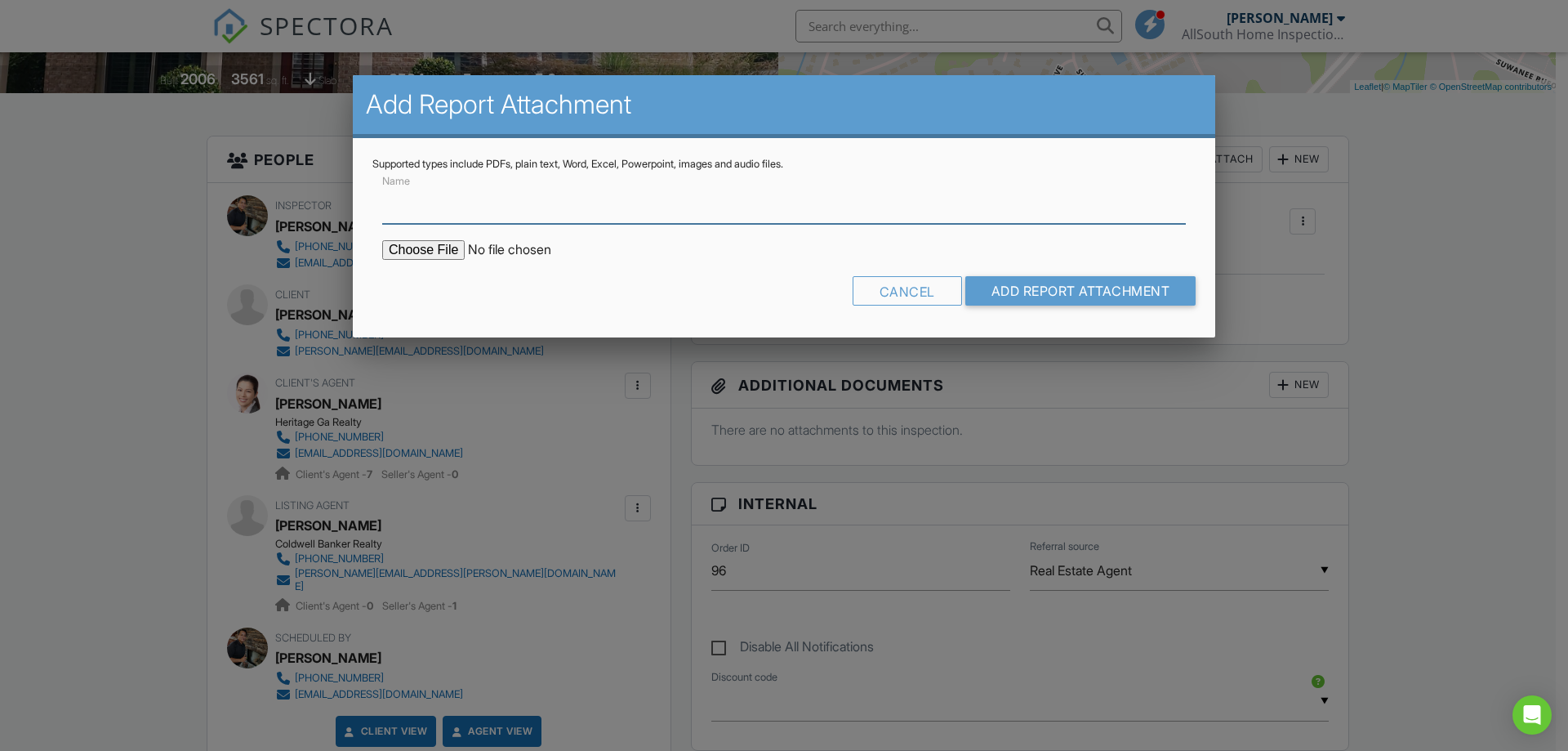
click at [557, 206] on input "Name" at bounding box center [784, 204] width 804 height 40
type input "Radon Air Testing"
click at [435, 249] on input "file" at bounding box center [521, 250] width 278 height 20
type input "C:\fakepath\RP22012180022_26Aug25_0946.pdf"
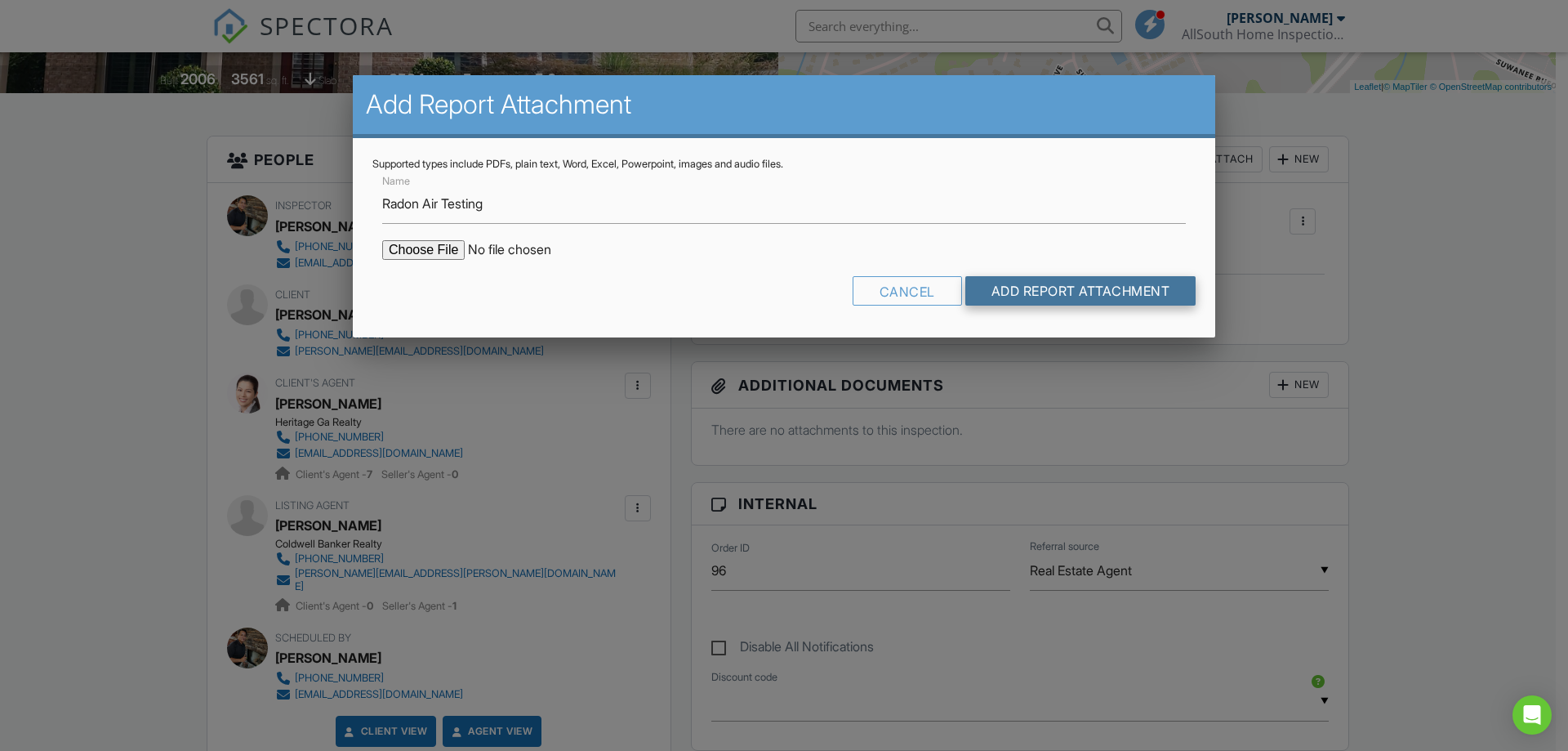
click at [1061, 293] on input "Add Report Attachment" at bounding box center [1080, 290] width 232 height 30
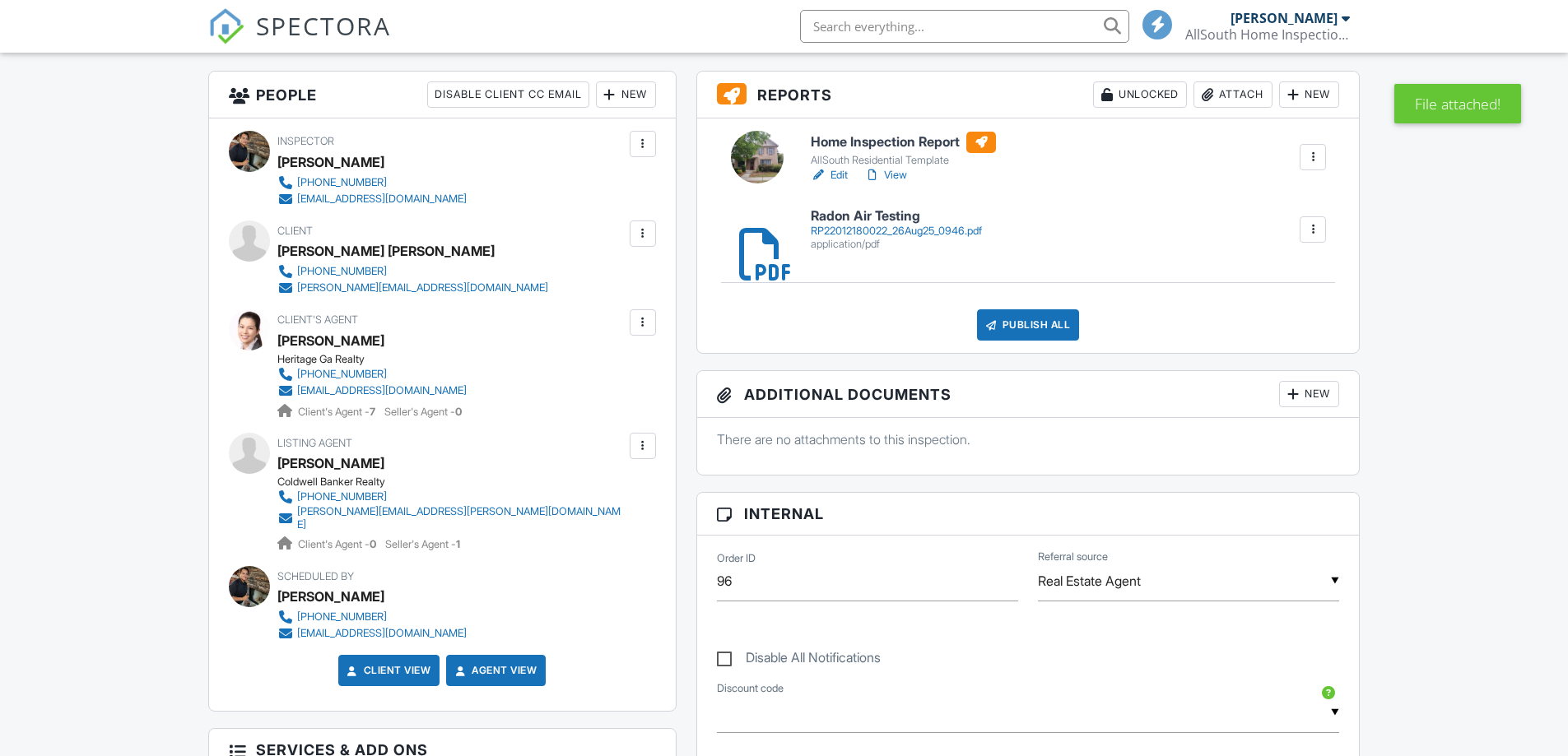
click at [1310, 407] on div "New" at bounding box center [1309, 394] width 60 height 26
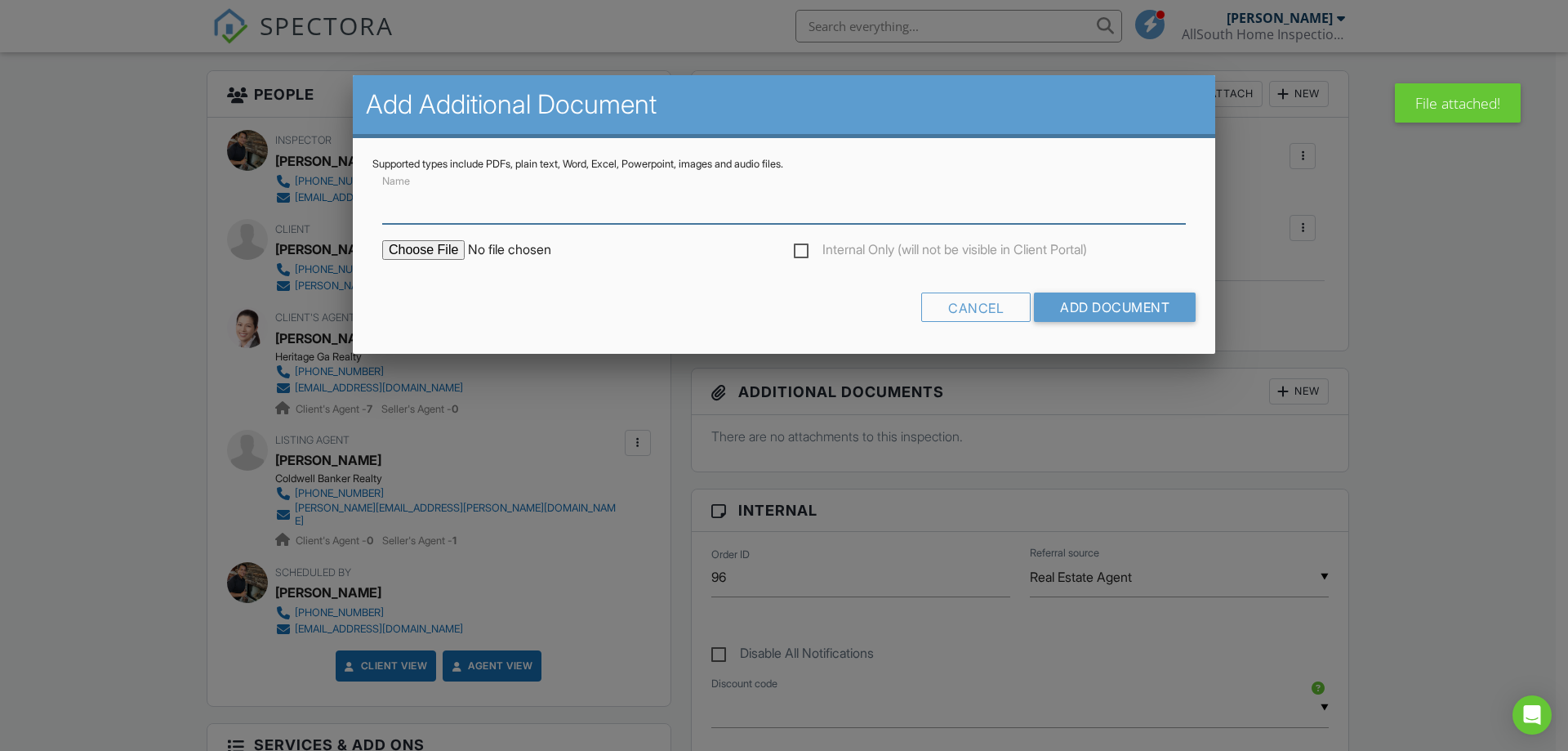
click at [502, 217] on input "Name" at bounding box center [784, 204] width 804 height 40
type input "EPA Radon Information"
click at [447, 248] on input "file" at bounding box center [521, 250] width 278 height 20
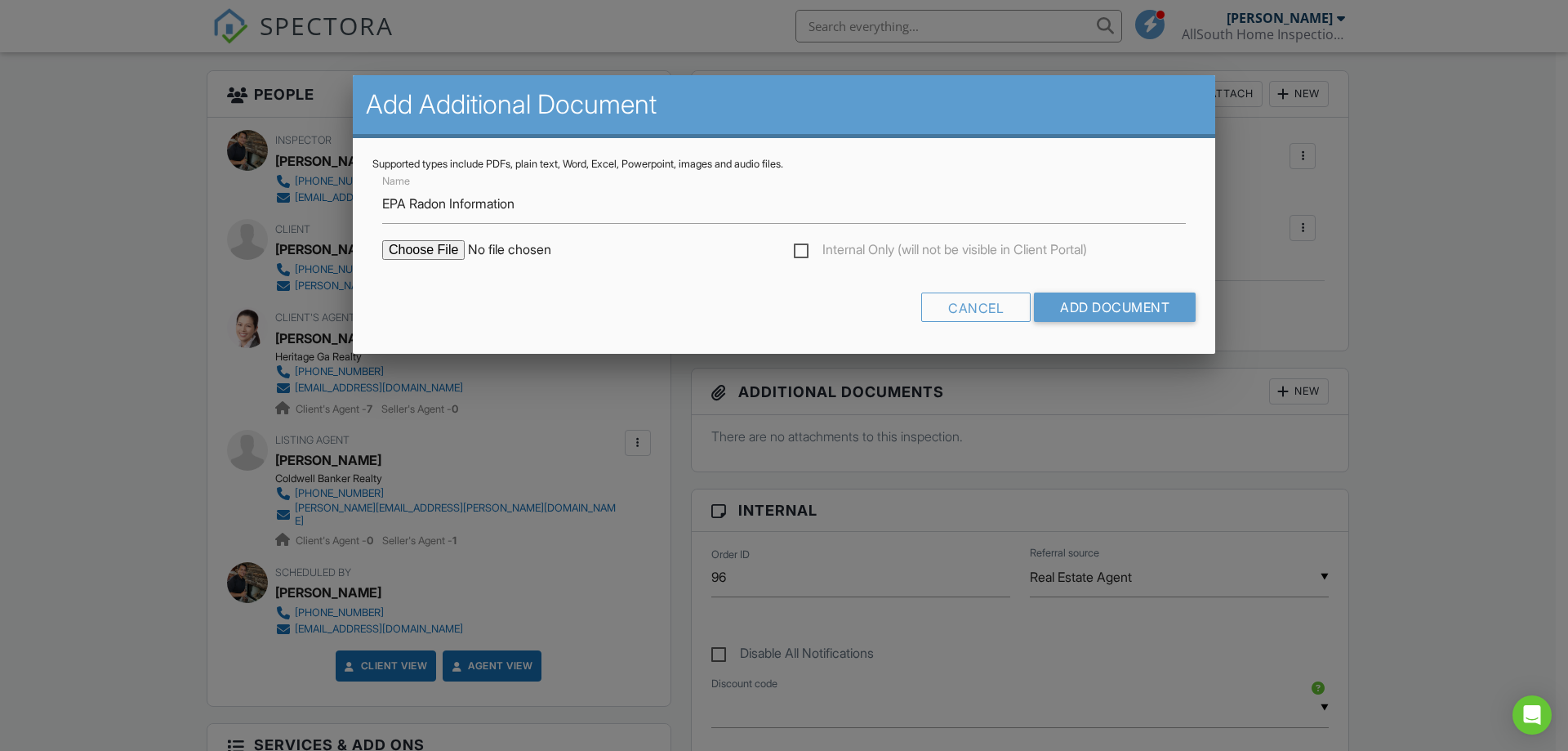
type input "C:\fakepath\Radon Information.pdf"
click at [1165, 307] on input "Add Document" at bounding box center [1115, 307] width 161 height 30
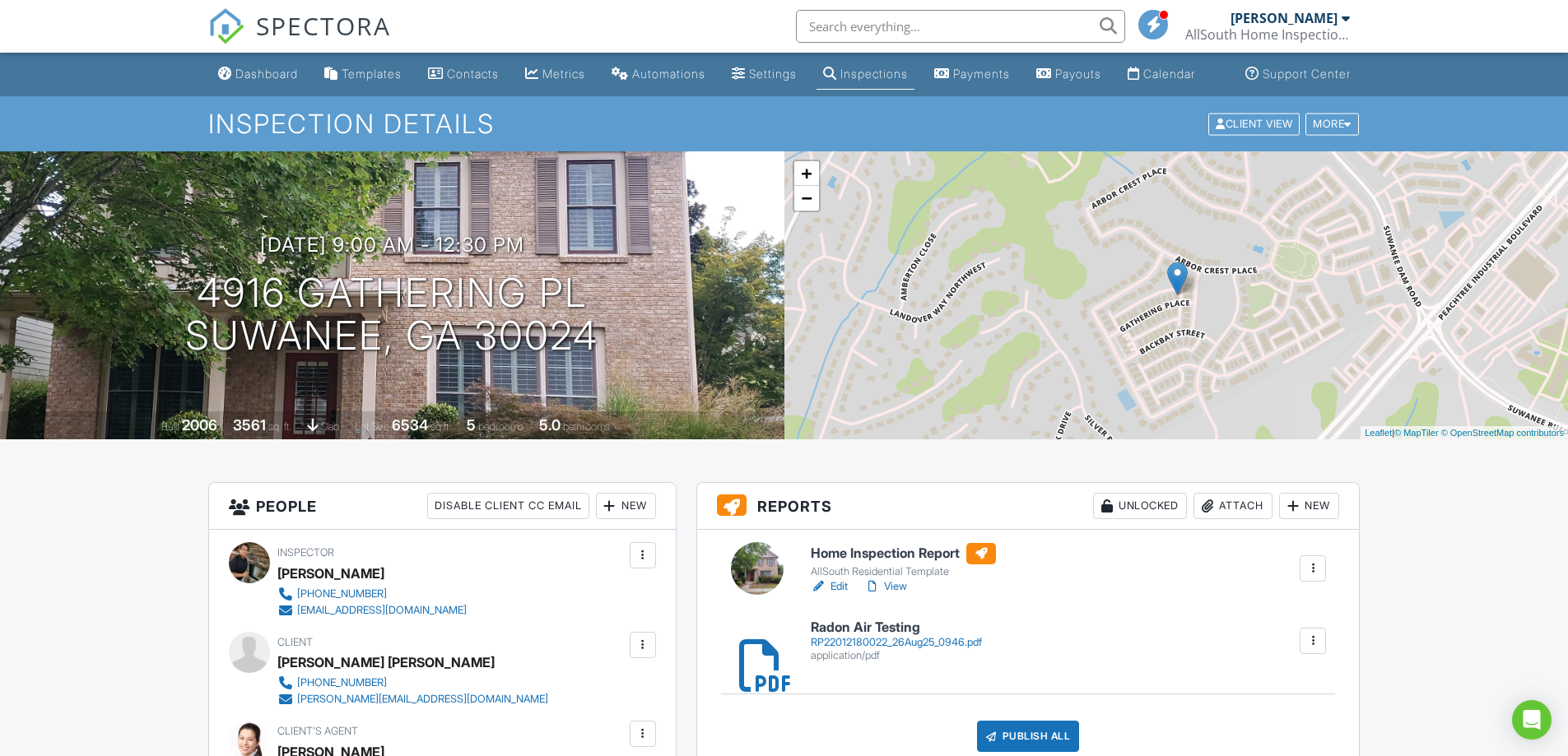
click at [838, 594] on link "Edit" at bounding box center [829, 586] width 37 height 16
